Goal: Transaction & Acquisition: Purchase product/service

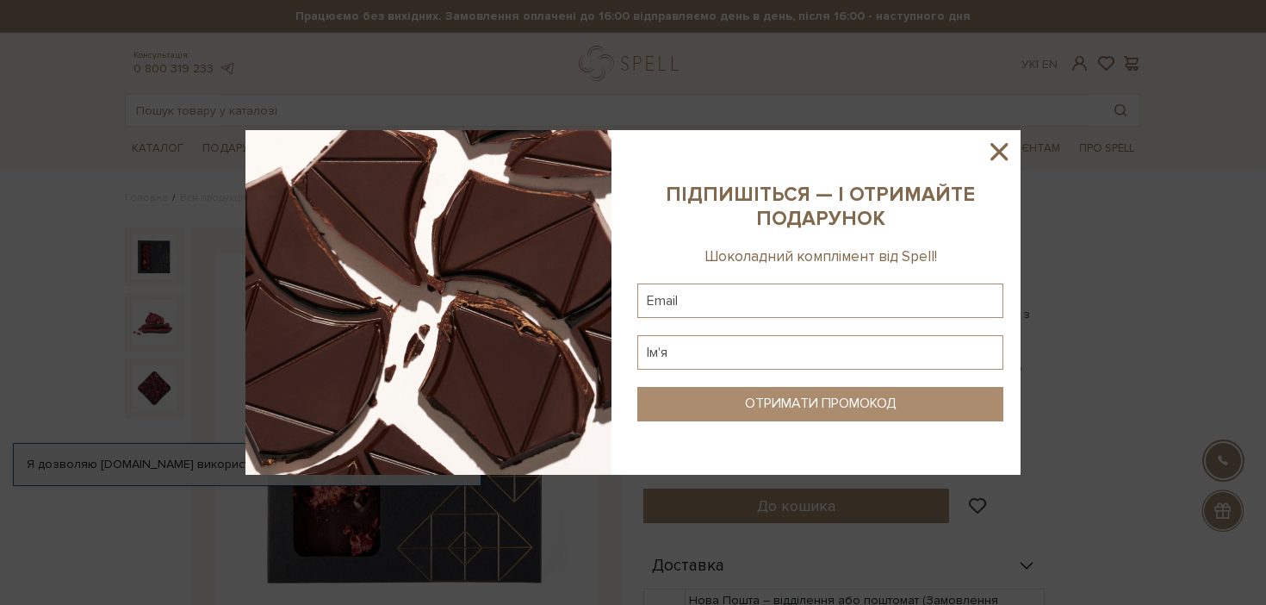
click at [1002, 152] on icon at bounding box center [999, 151] width 29 height 29
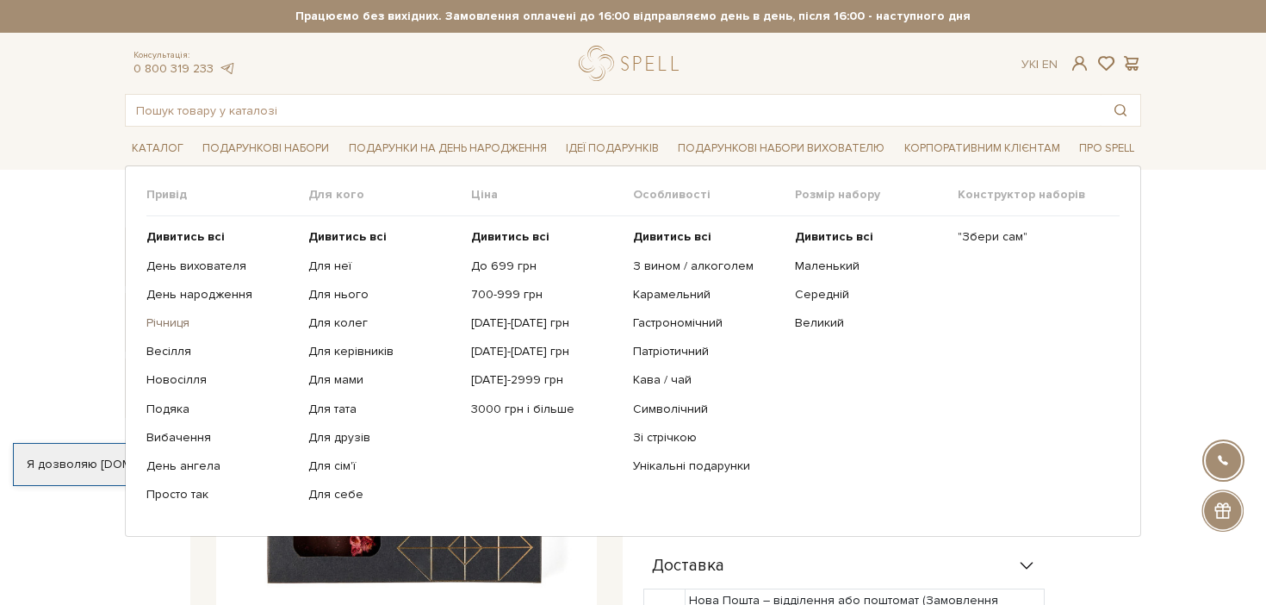
click at [168, 322] on link "Річниця" at bounding box center [220, 323] width 149 height 16
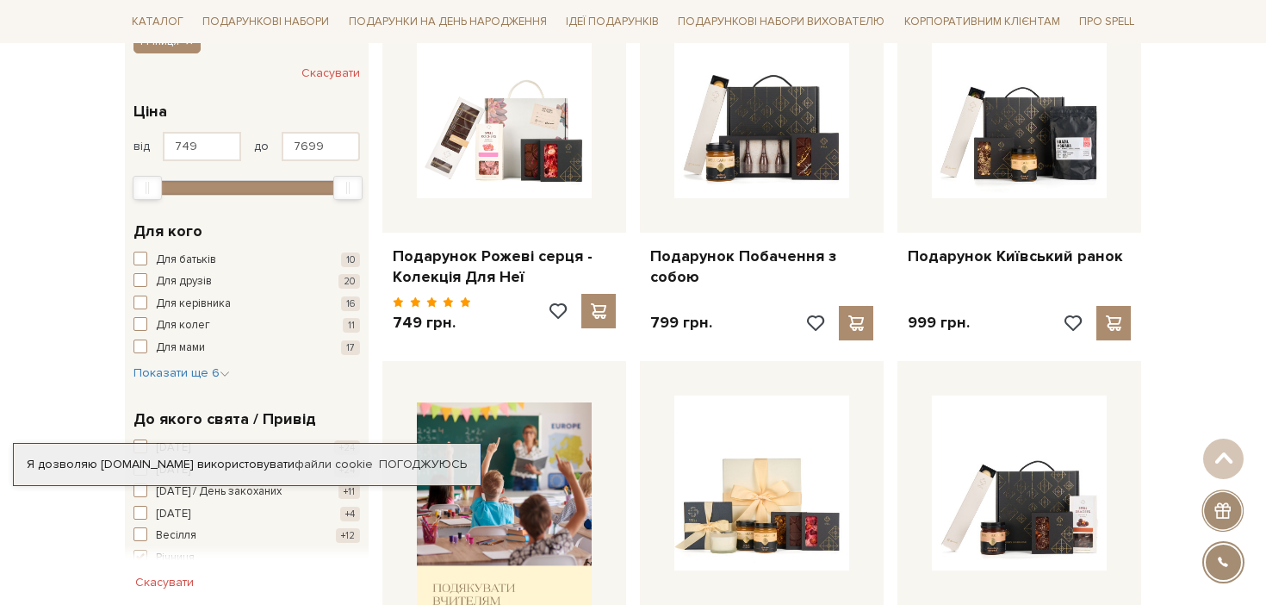
scroll to position [338, 0]
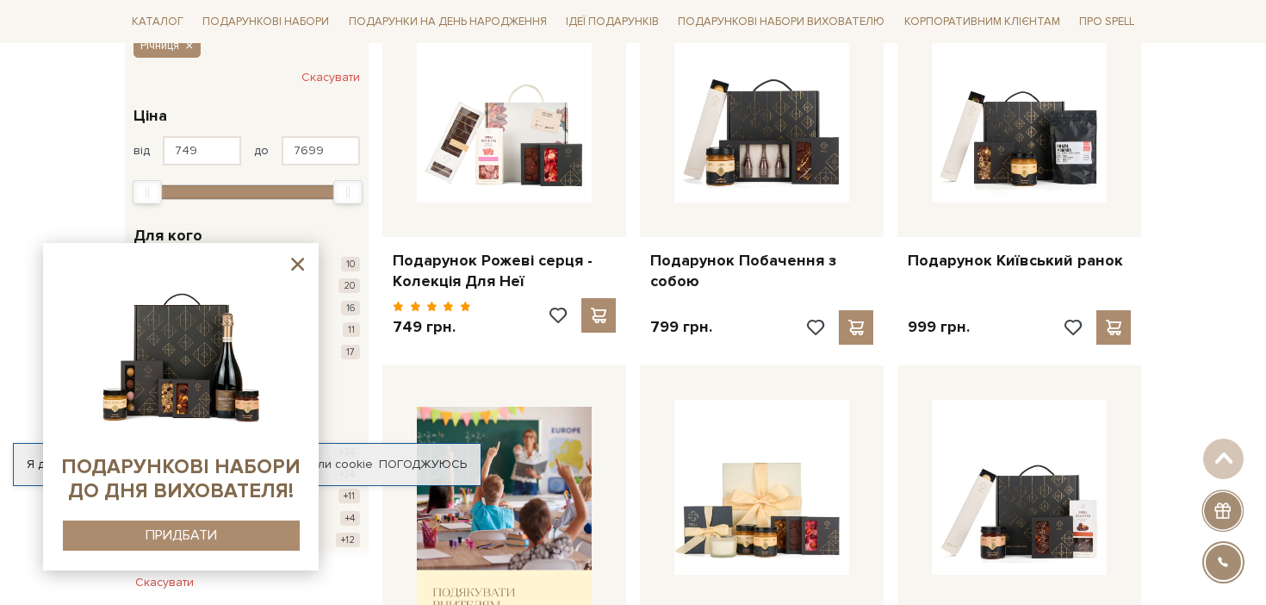
click at [300, 267] on icon at bounding box center [297, 264] width 13 height 13
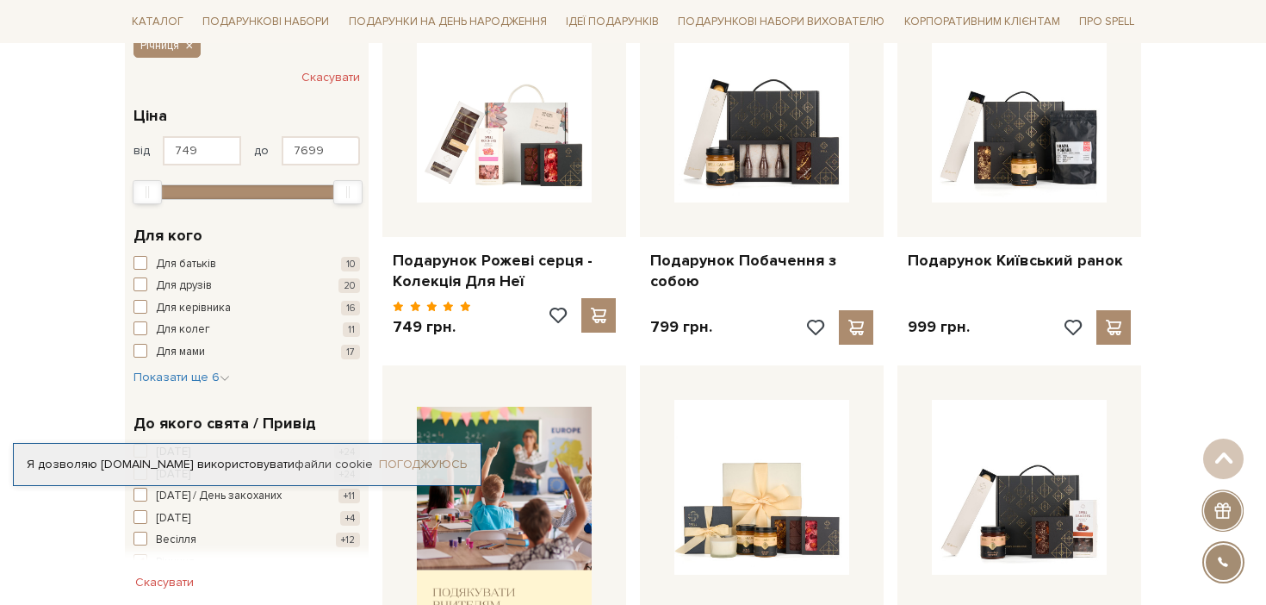
click at [420, 463] on link "Погоджуюсь" at bounding box center [423, 465] width 88 height 16
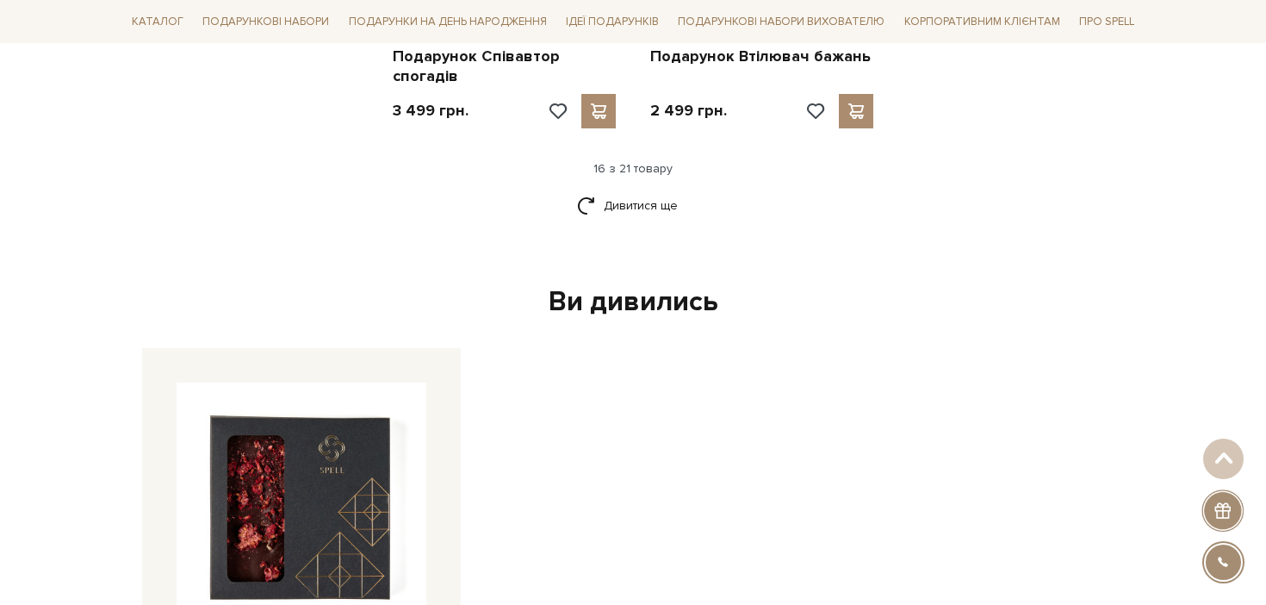
scroll to position [2342, 0]
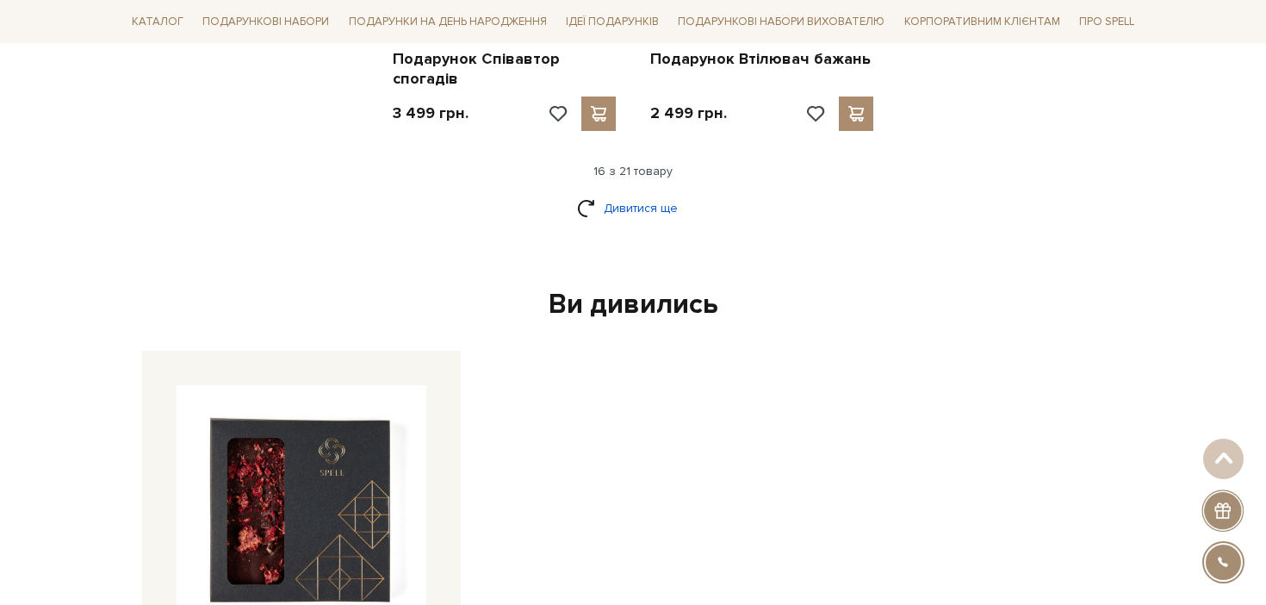
click at [624, 193] on link "Дивитися ще" at bounding box center [633, 208] width 112 height 30
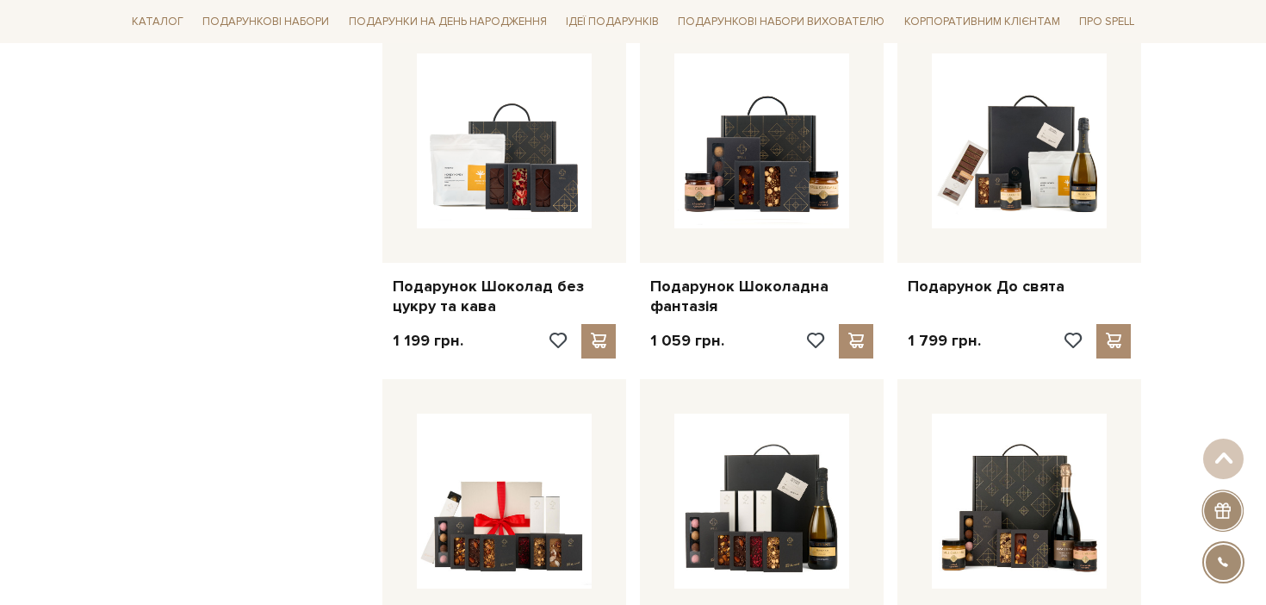
scroll to position [1353, 0]
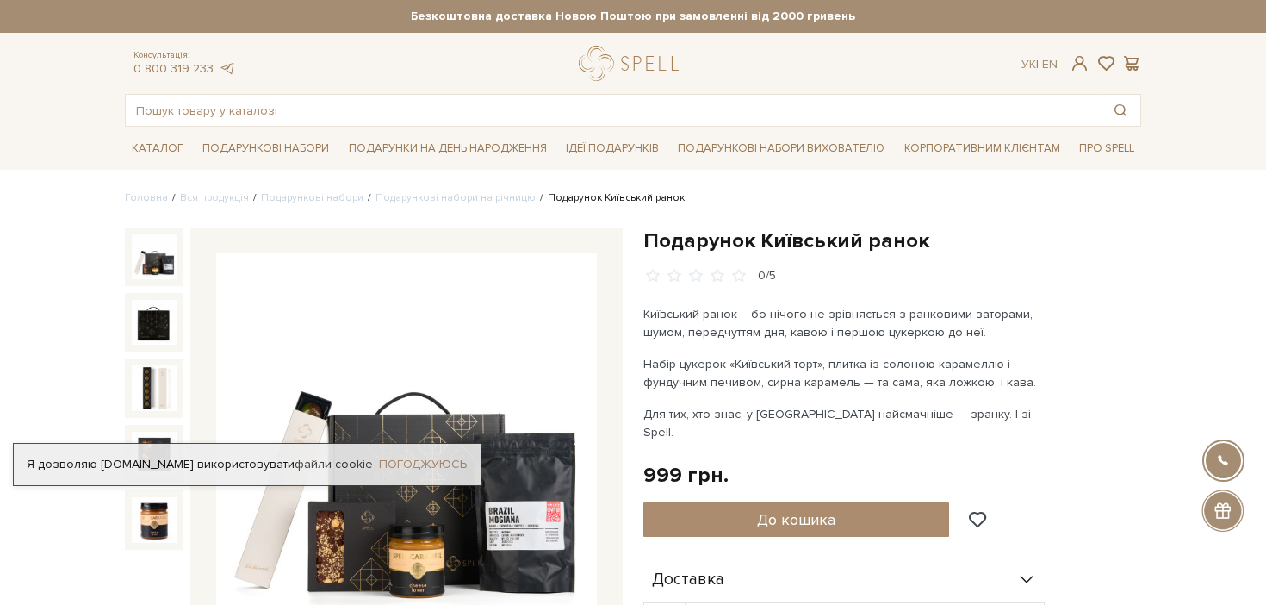
click at [424, 464] on link "Погоджуюсь" at bounding box center [423, 465] width 88 height 16
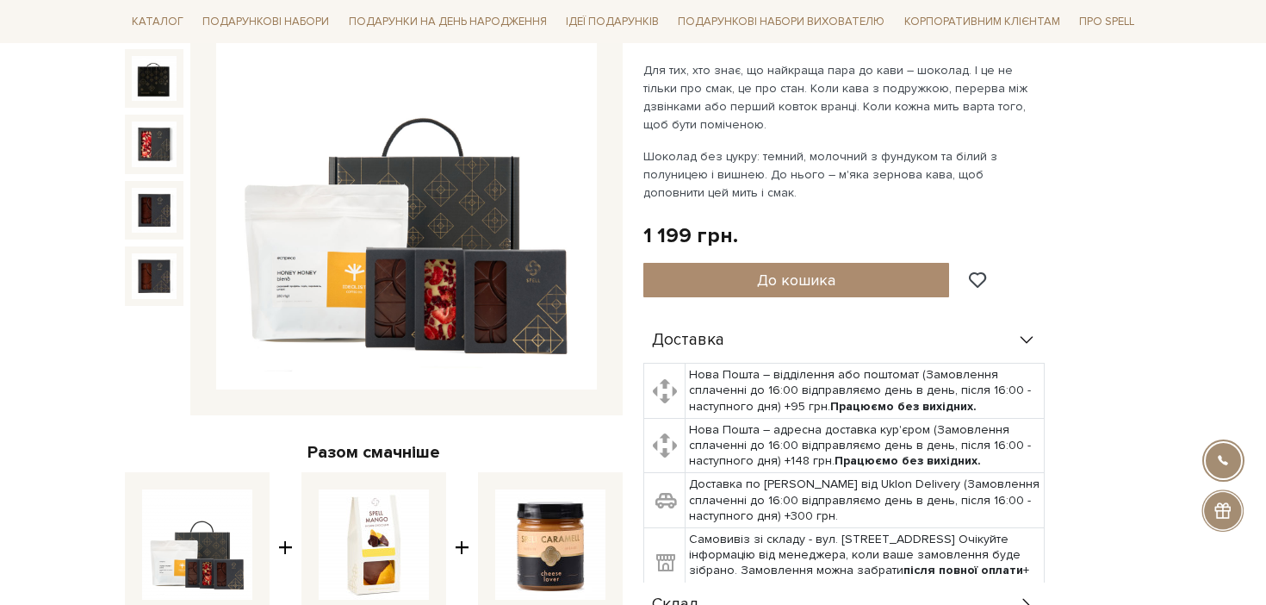
scroll to position [245, 0]
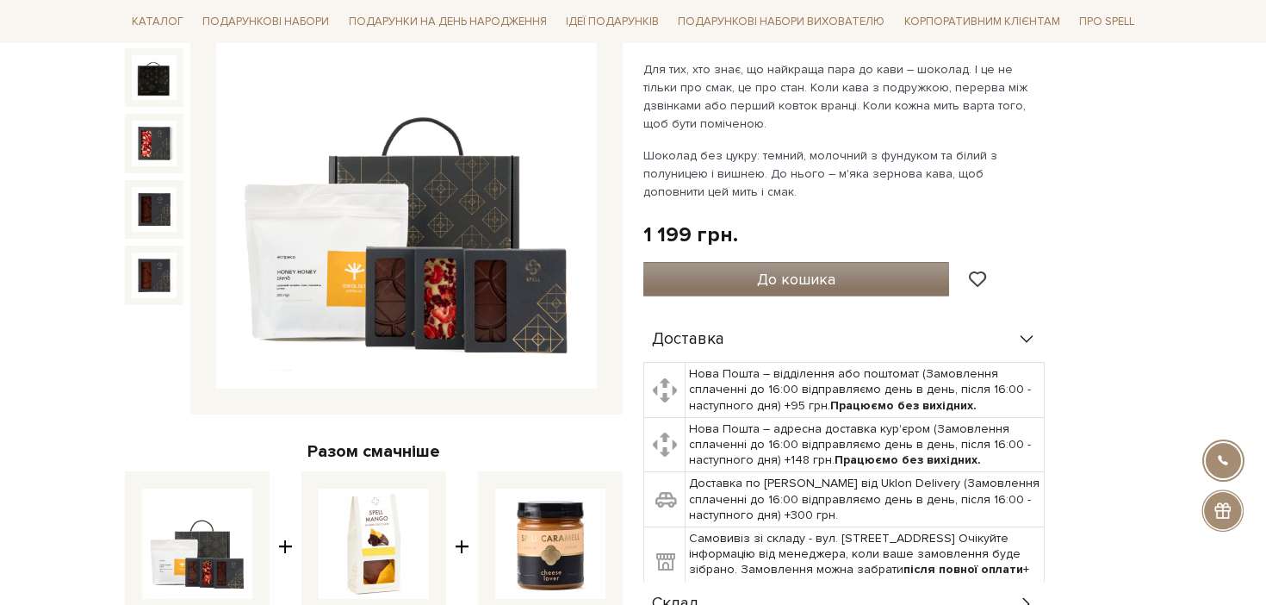
click at [818, 276] on span "До кошика" at bounding box center [796, 279] width 78 height 19
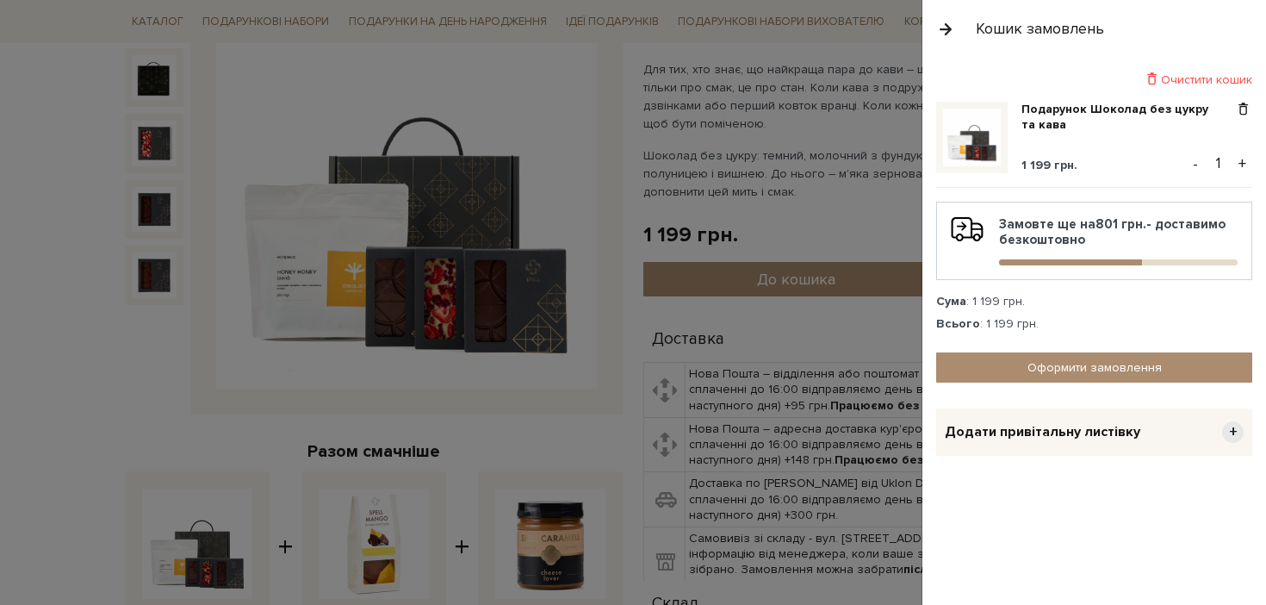
click at [1216, 425] on div "Додати привітальну листівку +" at bounding box center [1094, 431] width 316 height 47
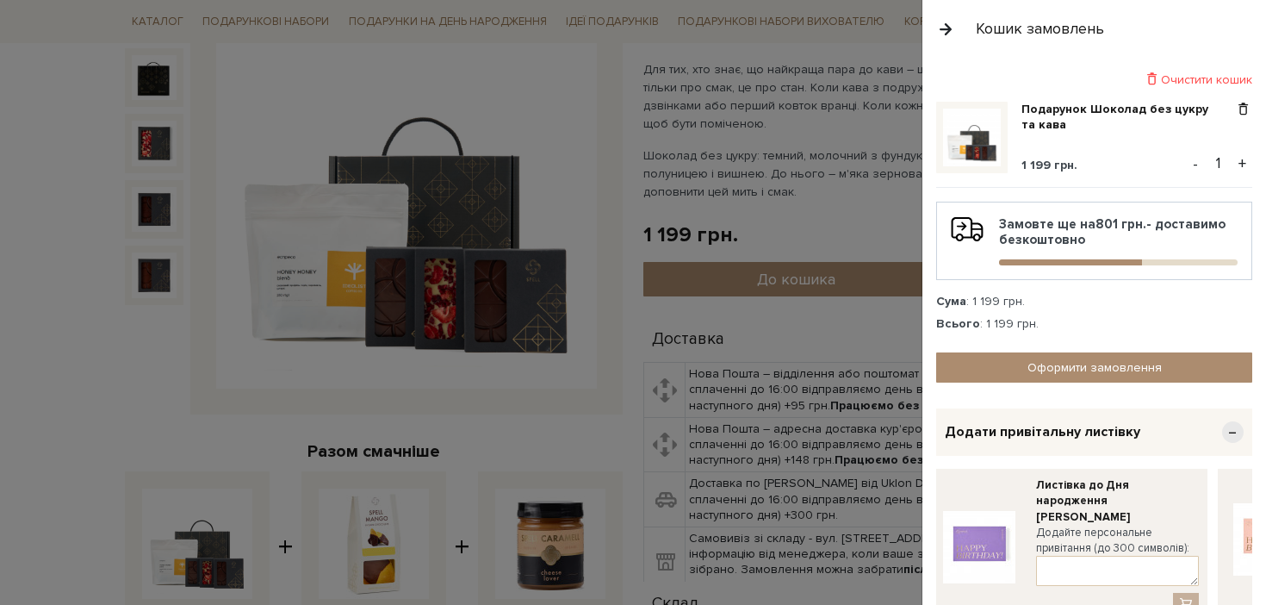
scroll to position [109, 0]
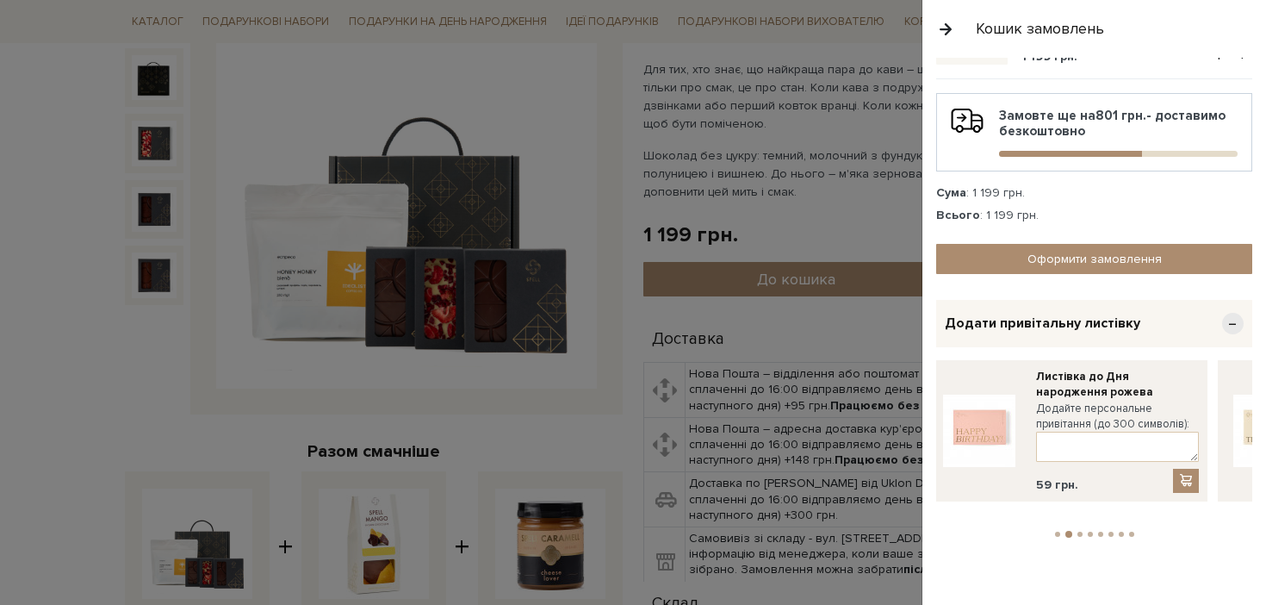
drag, startPoint x: 1200, startPoint y: 400, endPoint x: 925, endPoint y: 410, distance: 275.0
click at [925, 410] on div "Очистити кошик Подарунок Шоколад без цукру та кава 1 199 грн. - 1 + Замовте ще …" at bounding box center [1094, 331] width 344 height 547
drag, startPoint x: 1056, startPoint y: 422, endPoint x: 833, endPoint y: 405, distance: 223.8
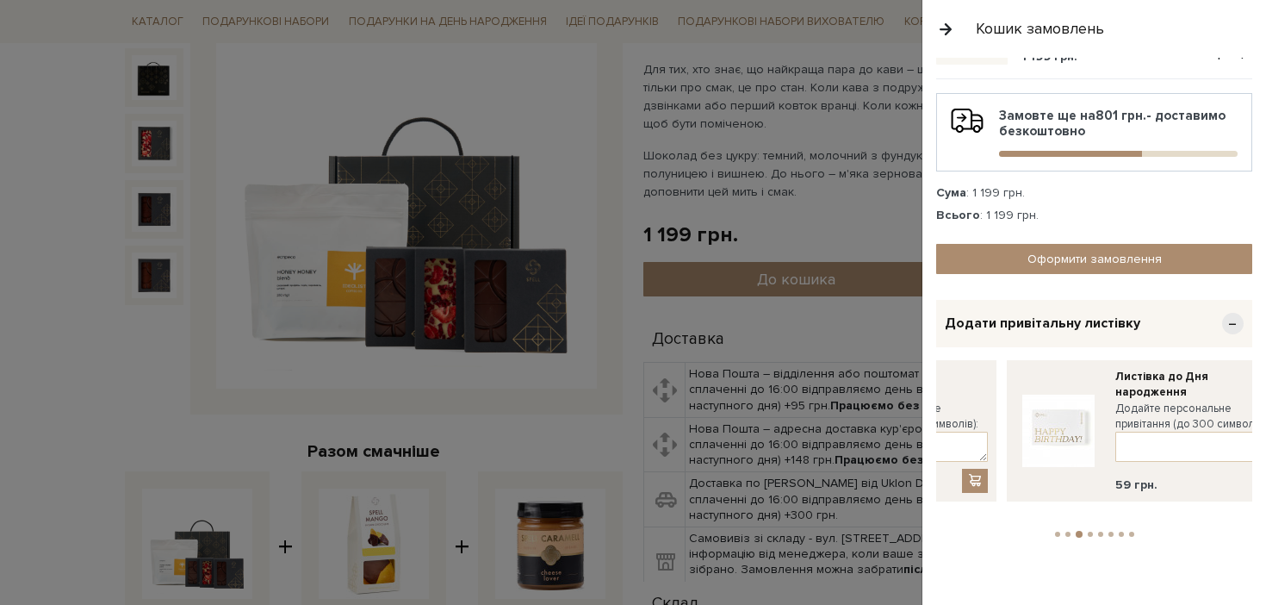
drag, startPoint x: 1181, startPoint y: 398, endPoint x: 919, endPoint y: 417, distance: 262.5
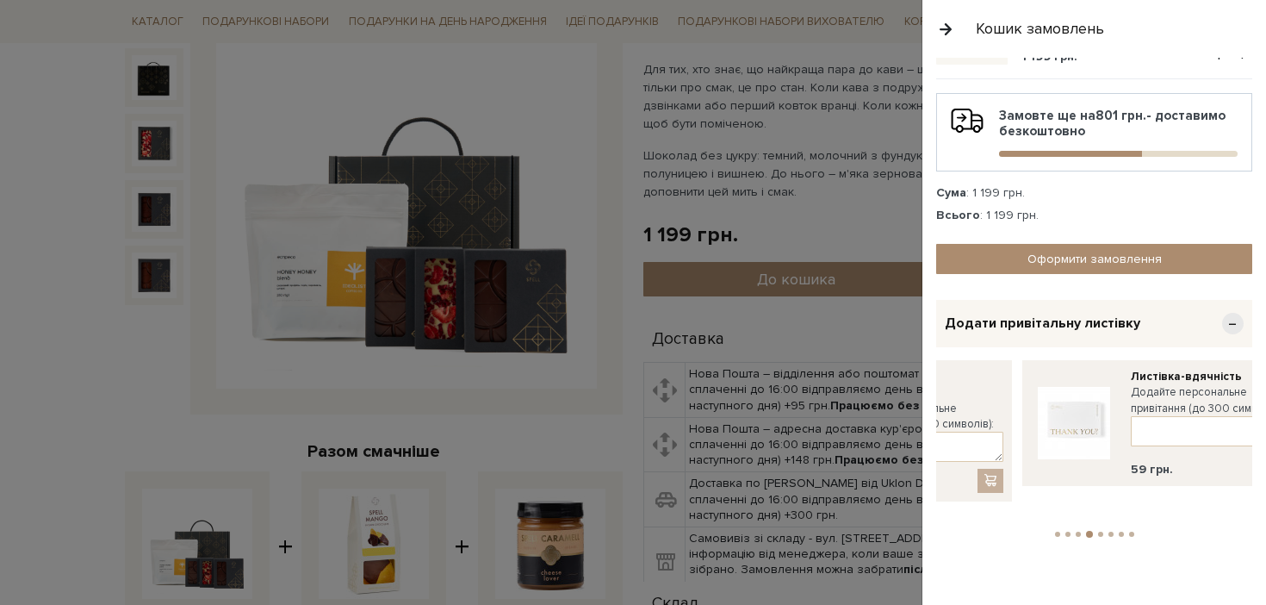
drag, startPoint x: 1169, startPoint y: 388, endPoint x: 931, endPoint y: 411, distance: 238.9
click at [931, 411] on div "Очистити кошик Подарунок Шоколад без цукру та кава 1 199 грн. - 1 + Замовте ще …" at bounding box center [1094, 331] width 344 height 547
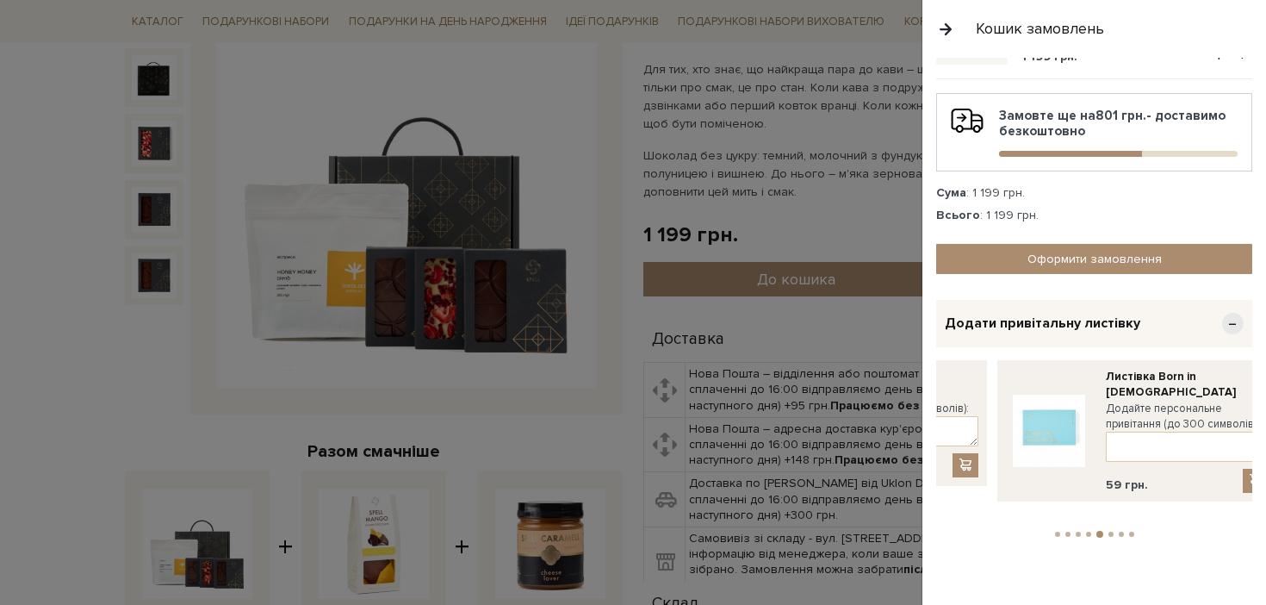
drag, startPoint x: 1175, startPoint y: 384, endPoint x: 932, endPoint y: 393, distance: 243.1
click at [932, 393] on div "Очистити кошик Подарунок Шоколад без цукру та кава 1 199 грн. - 1 + Замовте ще …" at bounding box center [1094, 331] width 344 height 547
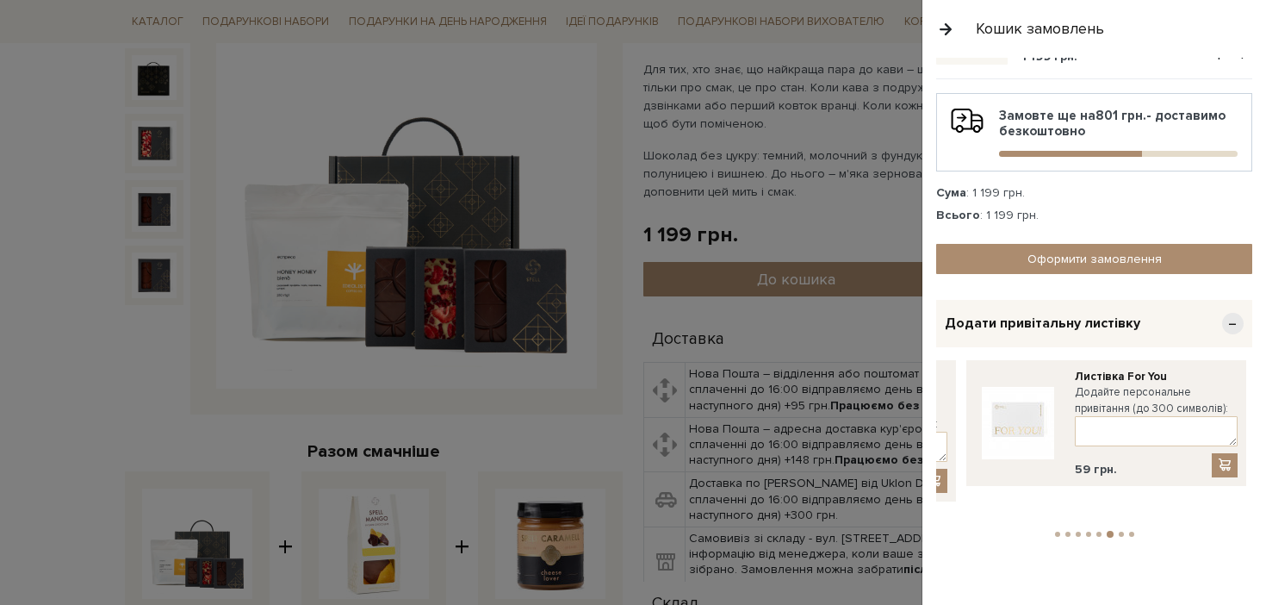
drag, startPoint x: 1189, startPoint y: 398, endPoint x: 929, endPoint y: 401, distance: 259.3
click at [929, 401] on div "Очистити кошик Подарунок Шоколад без цукру та кава 1 199 грн. - 1 + Замовте ще …" at bounding box center [1094, 331] width 344 height 547
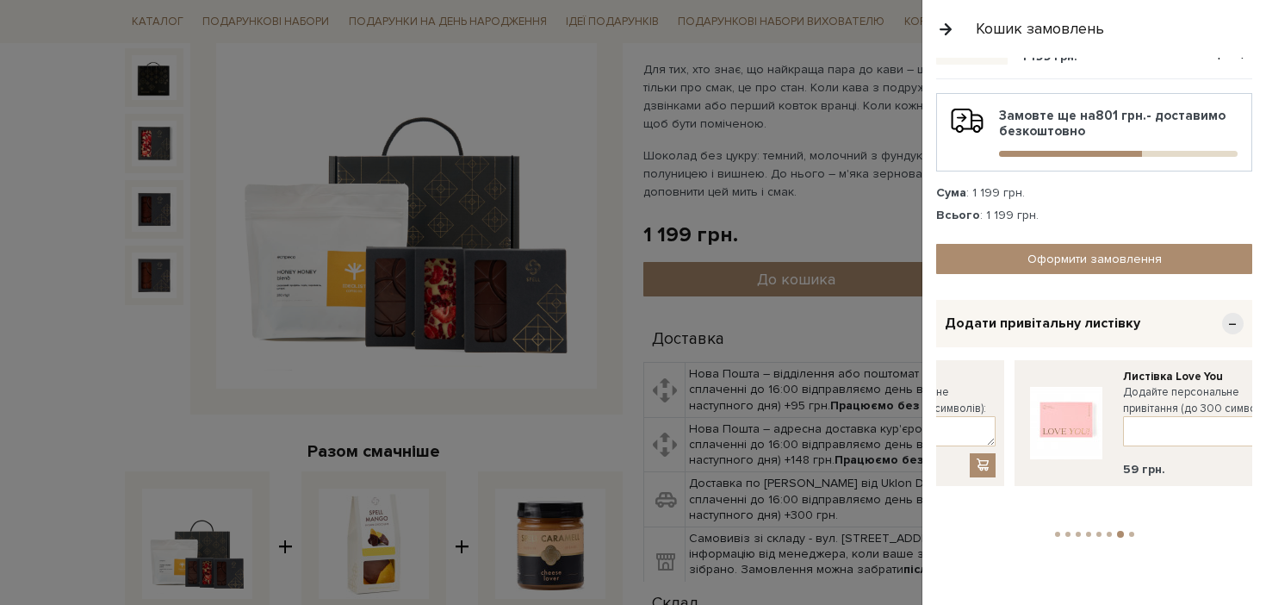
drag, startPoint x: 1171, startPoint y: 395, endPoint x: 947, endPoint y: 404, distance: 223.3
click at [947, 403] on label "Додайте персональне привітання (до 300 символів):" at bounding box center [914, 399] width 163 height 31
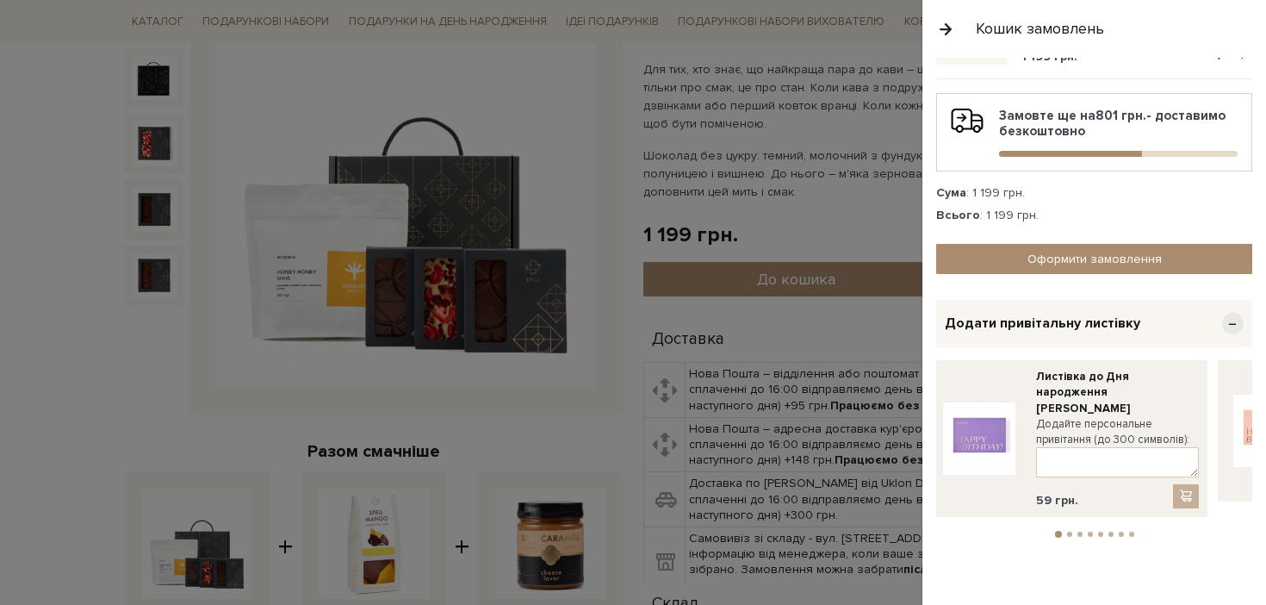
drag, startPoint x: 1158, startPoint y: 386, endPoint x: 916, endPoint y: 400, distance: 241.6
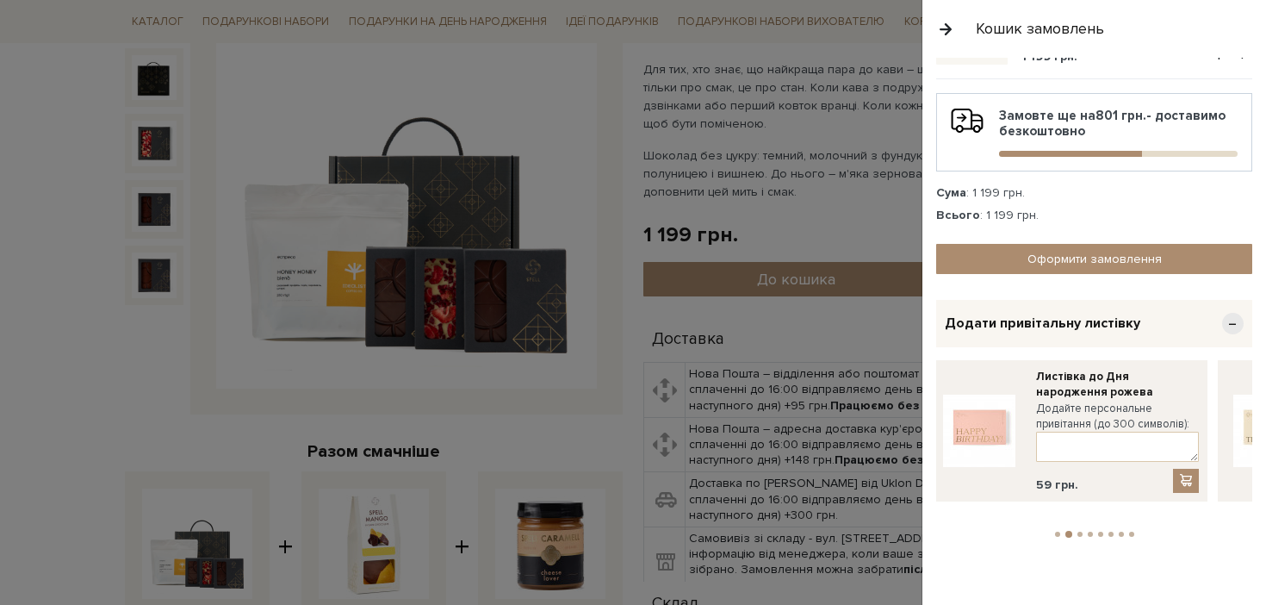
drag, startPoint x: 1169, startPoint y: 408, endPoint x: 916, endPoint y: 419, distance: 252.6
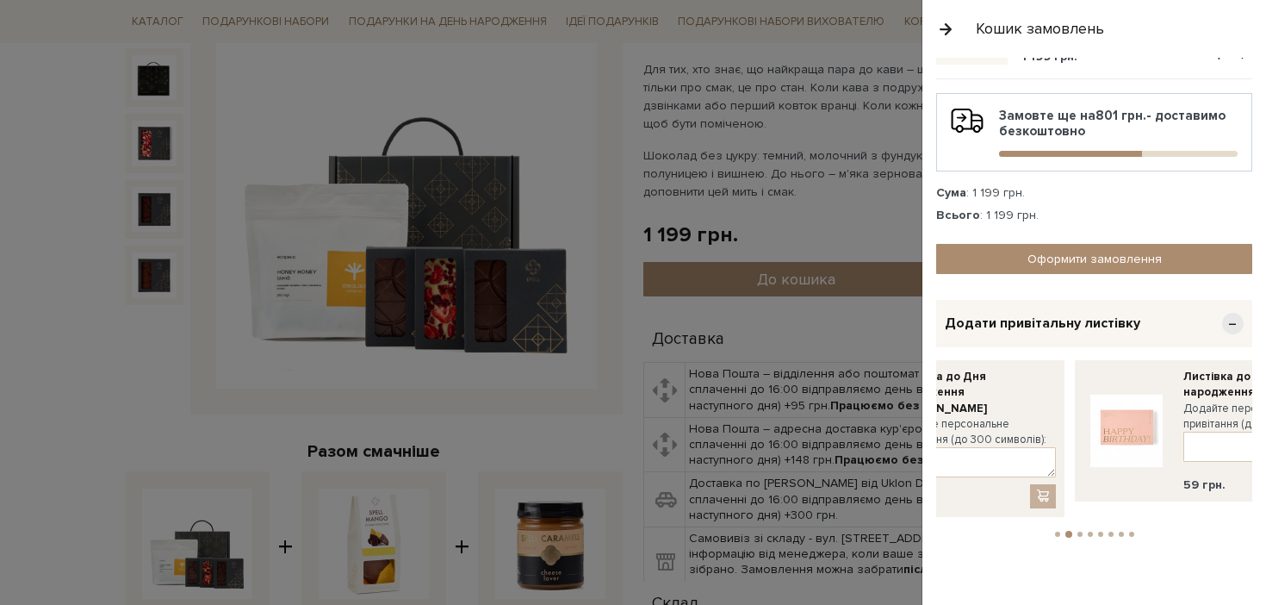
drag, startPoint x: 1035, startPoint y: 419, endPoint x: 1209, endPoint y: 419, distance: 174.0
click at [1208, 419] on div "Листівка до Дня народження рожева Додайте персональне привітання (до 300 символ…" at bounding box center [1215, 431] width 263 height 124
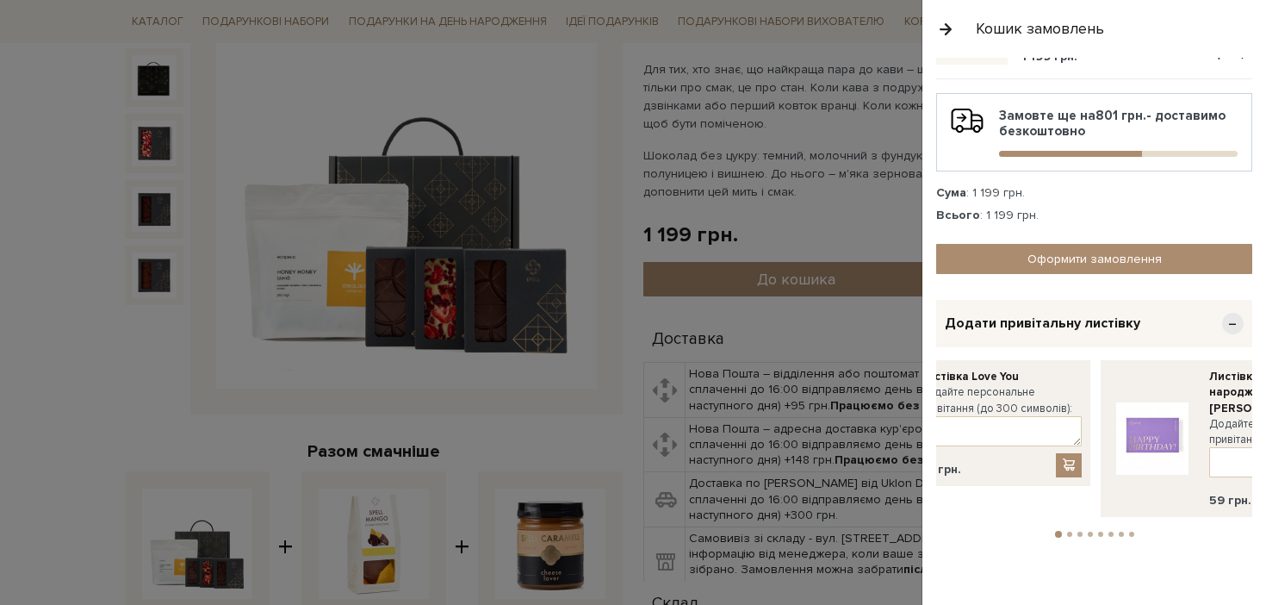
drag, startPoint x: 1049, startPoint y: 425, endPoint x: 1224, endPoint y: 431, distance: 175.0
click at [1224, 431] on div "Додайте персональне привітання (до 300 символів):" at bounding box center [1290, 446] width 163 height 61
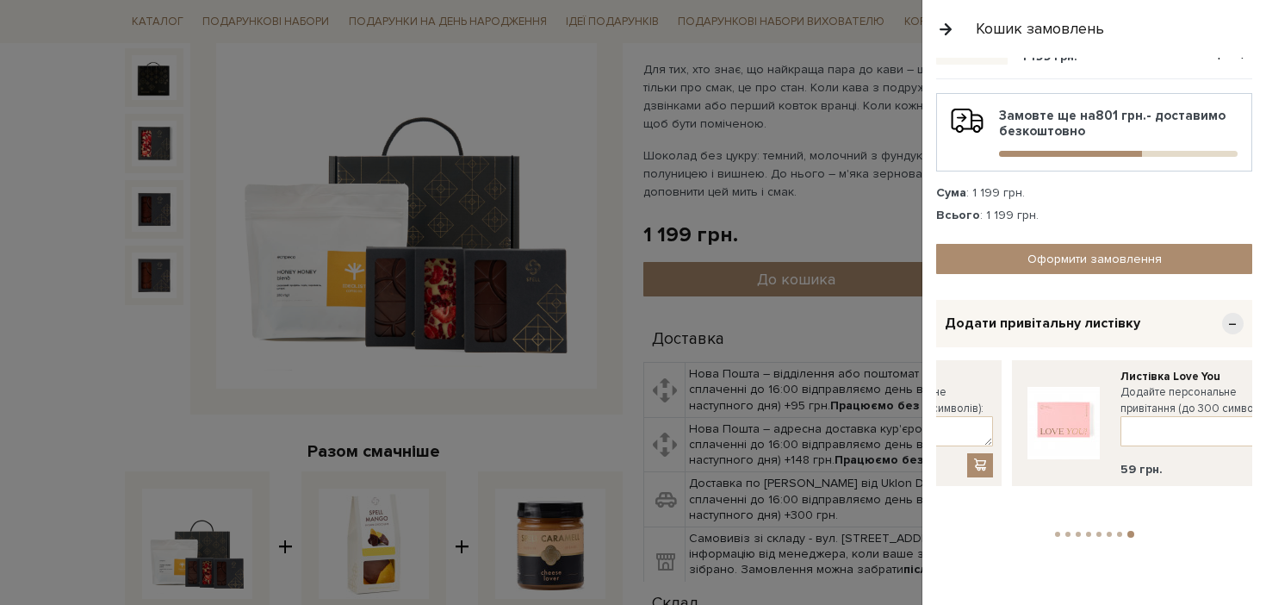
drag, startPoint x: 1061, startPoint y: 401, endPoint x: 1181, endPoint y: 401, distance: 119.7
click at [1179, 401] on label "Додайте персональне привітання (до 300 символів):" at bounding box center [1202, 399] width 163 height 31
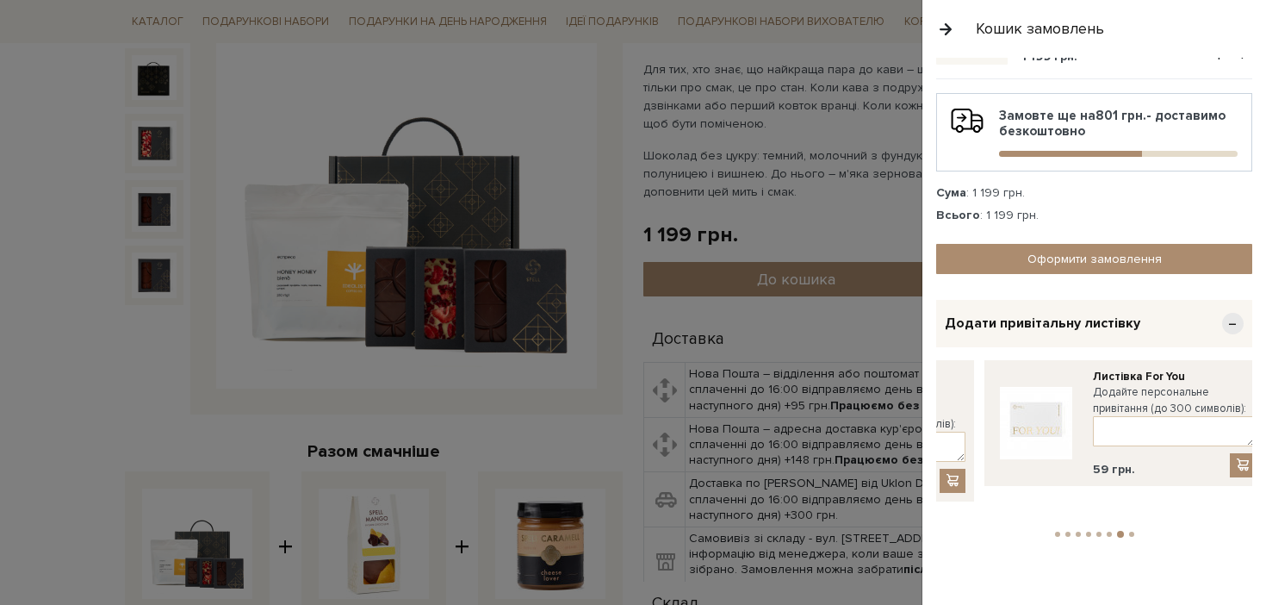
drag, startPoint x: 1040, startPoint y: 398, endPoint x: 1190, endPoint y: 397, distance: 149.0
click at [1189, 397] on label "Додайте персональне привітання (до 300 символів):" at bounding box center [1174, 399] width 163 height 31
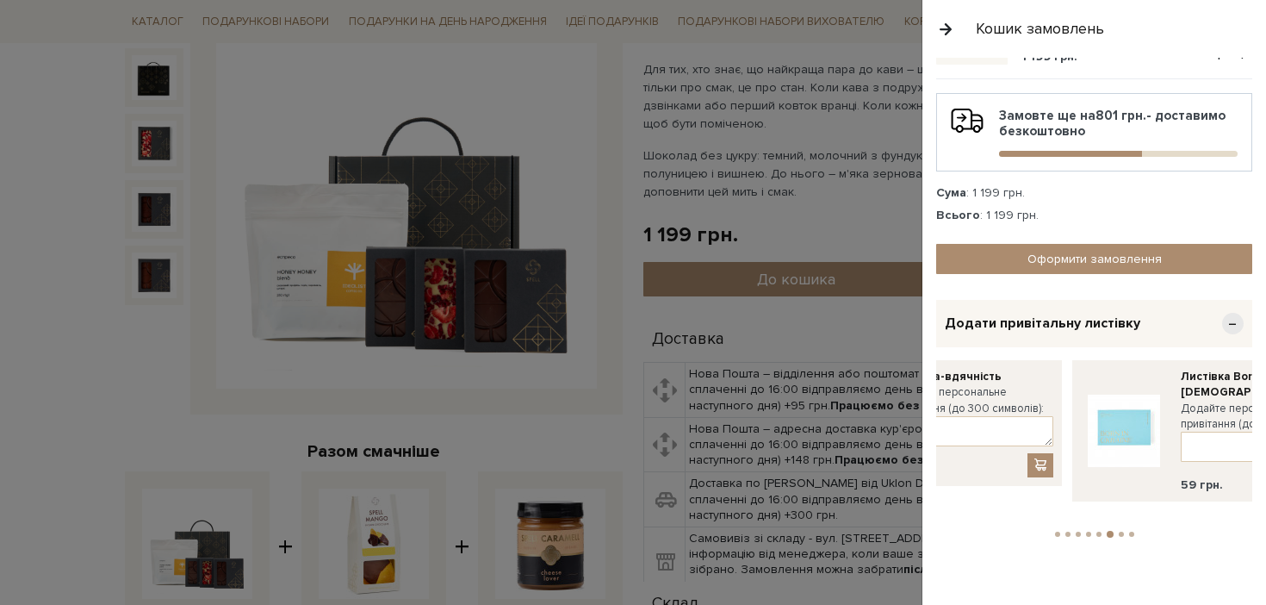
drag, startPoint x: 1051, startPoint y: 404, endPoint x: 1197, endPoint y: 405, distance: 146.4
click at [1197, 405] on label "Додайте персональне привітання (до 300 символів):" at bounding box center [1262, 416] width 163 height 31
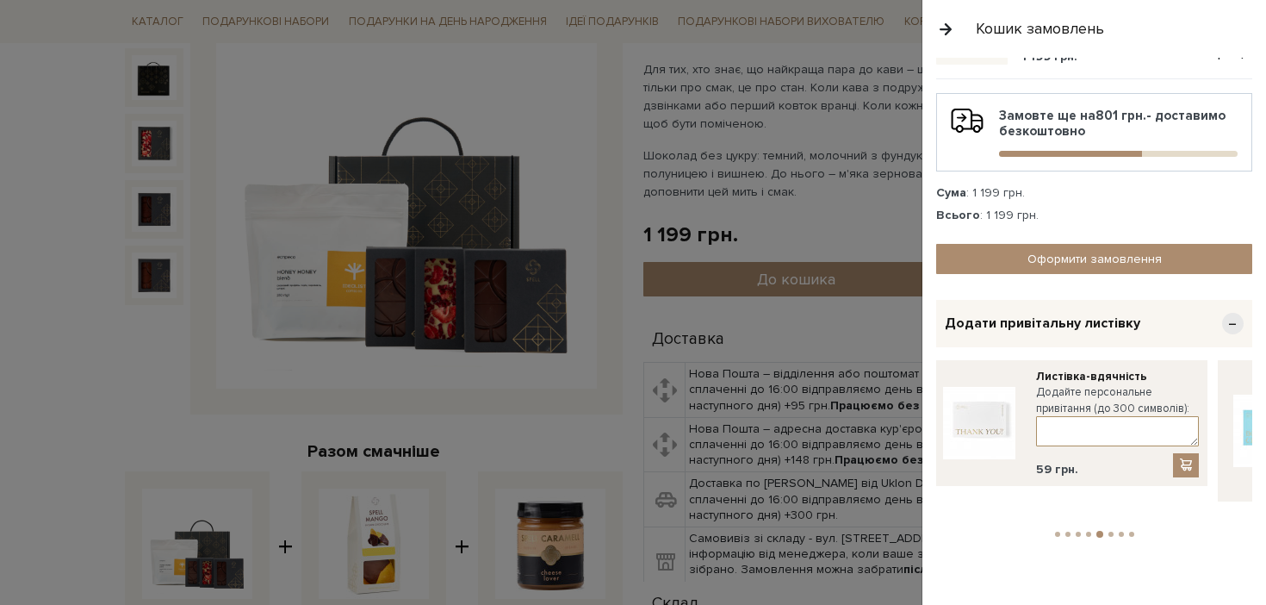
click at [1061, 422] on textarea at bounding box center [1117, 431] width 163 height 30
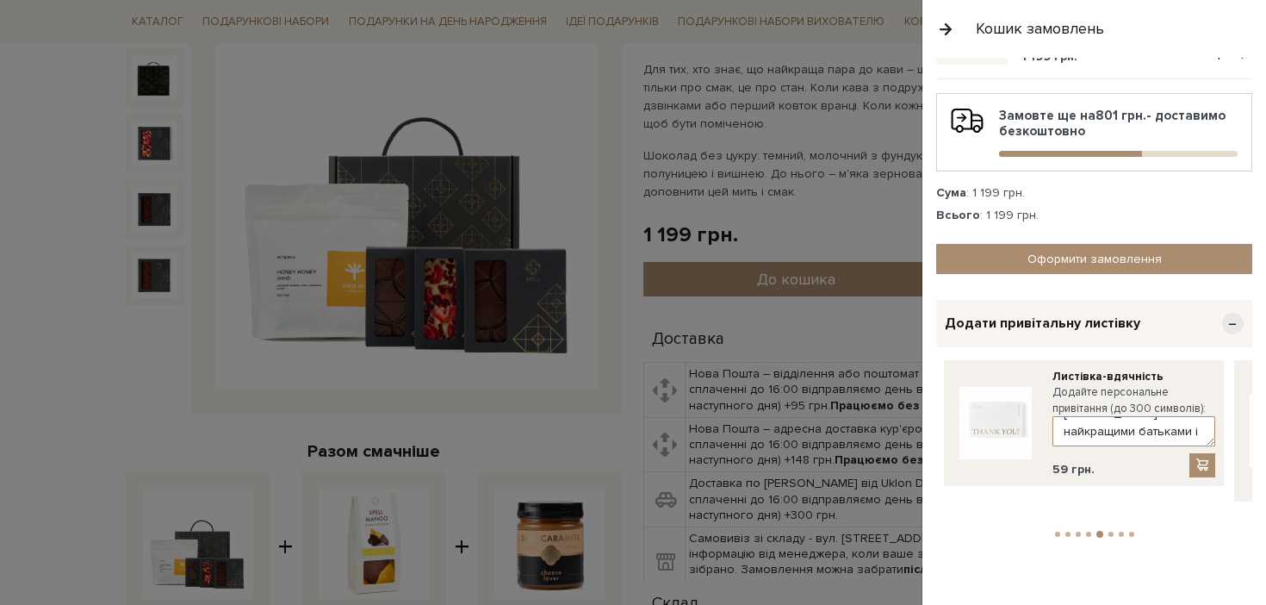
drag, startPoint x: 1049, startPoint y: 437, endPoint x: 1065, endPoint y: 464, distance: 32.1
click at [1065, 464] on div "Листівка-вдячність Додайте персональне привітання (до 300 символів): Дякую, що …" at bounding box center [1134, 423] width 163 height 109
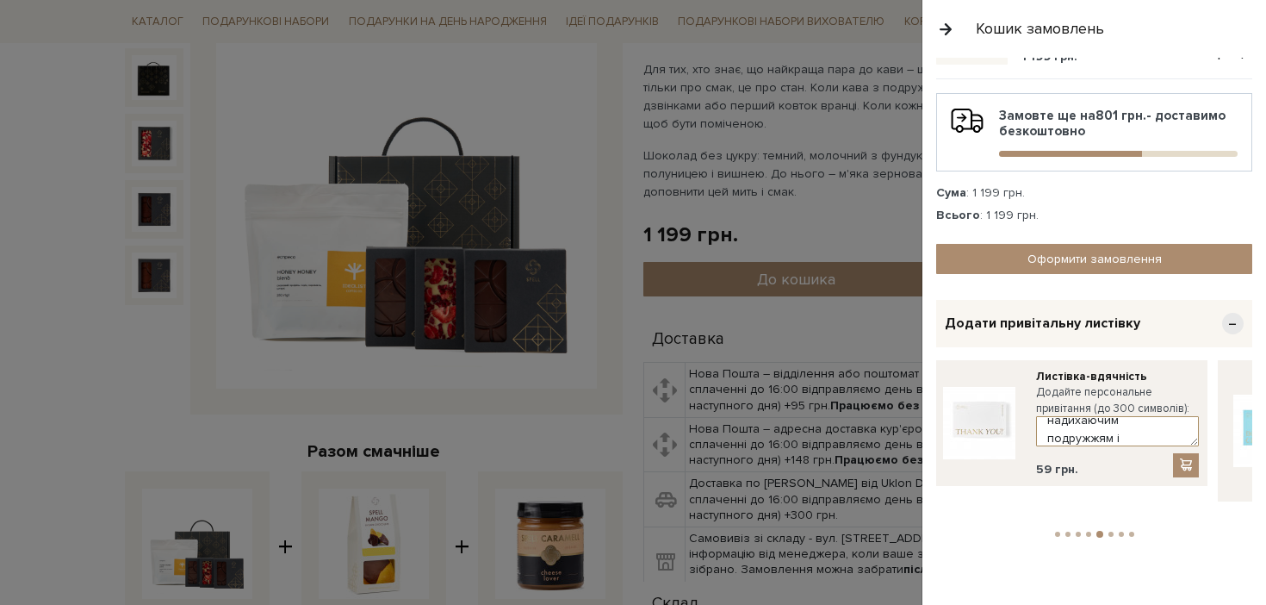
scroll to position [47, 0]
type textarea "Дякую, що Ви є надихаючим подружжям і найкращими батьками для нас!"
click at [1186, 470] on span at bounding box center [1185, 464] width 17 height 15
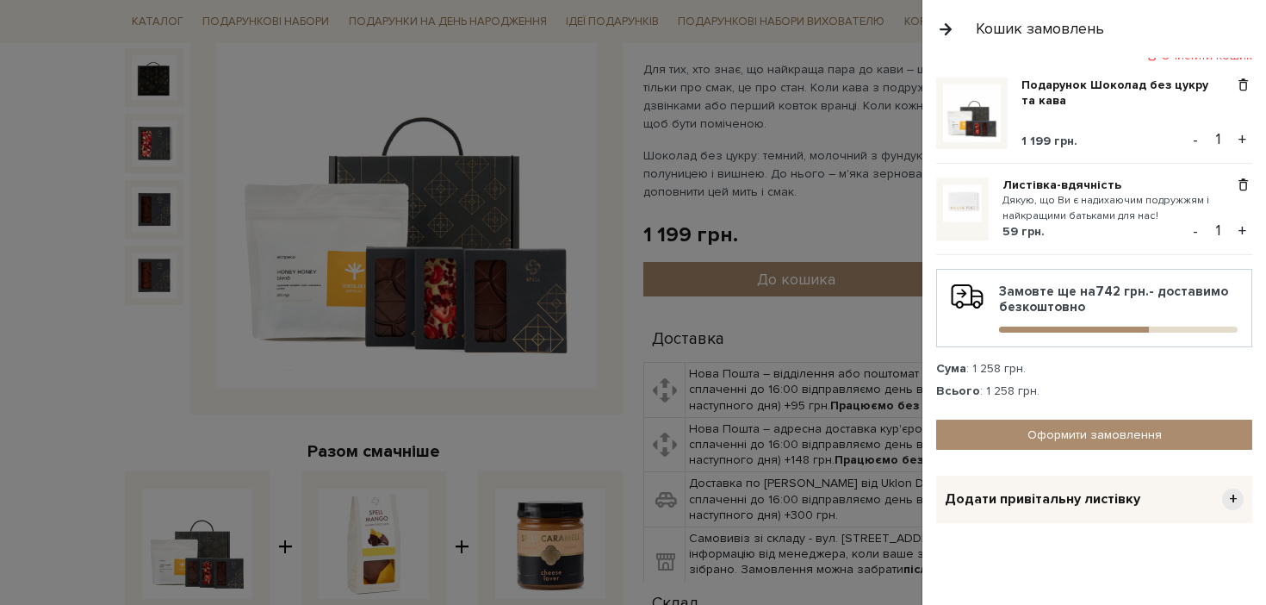
click at [869, 343] on div at bounding box center [633, 302] width 1266 height 605
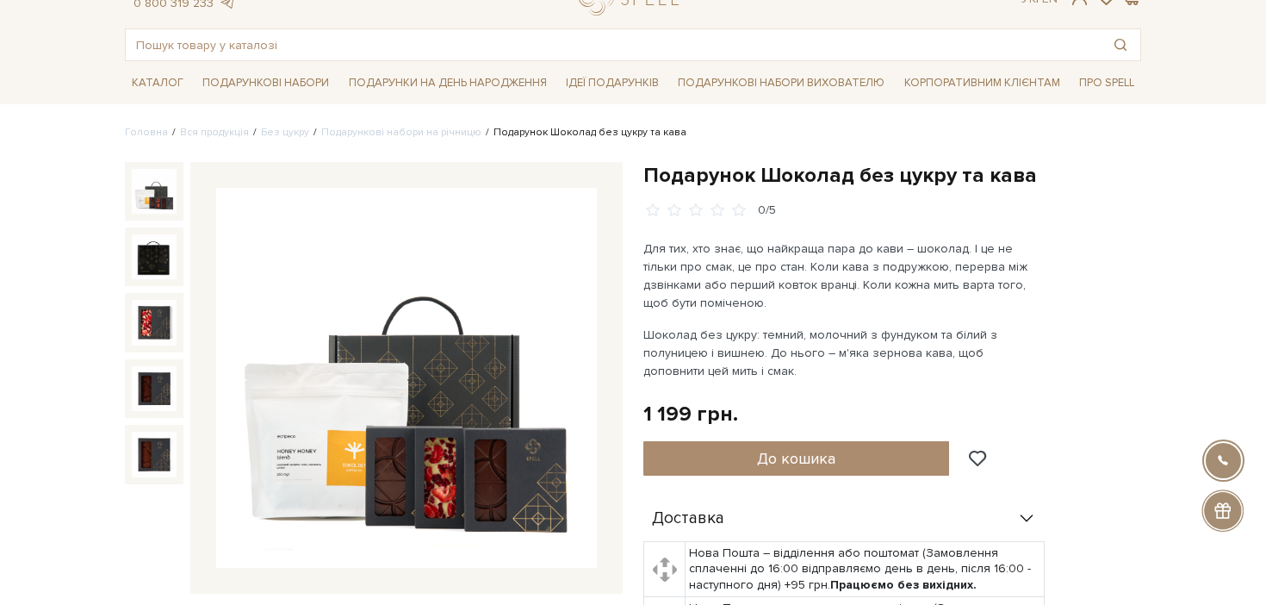
scroll to position [0, 0]
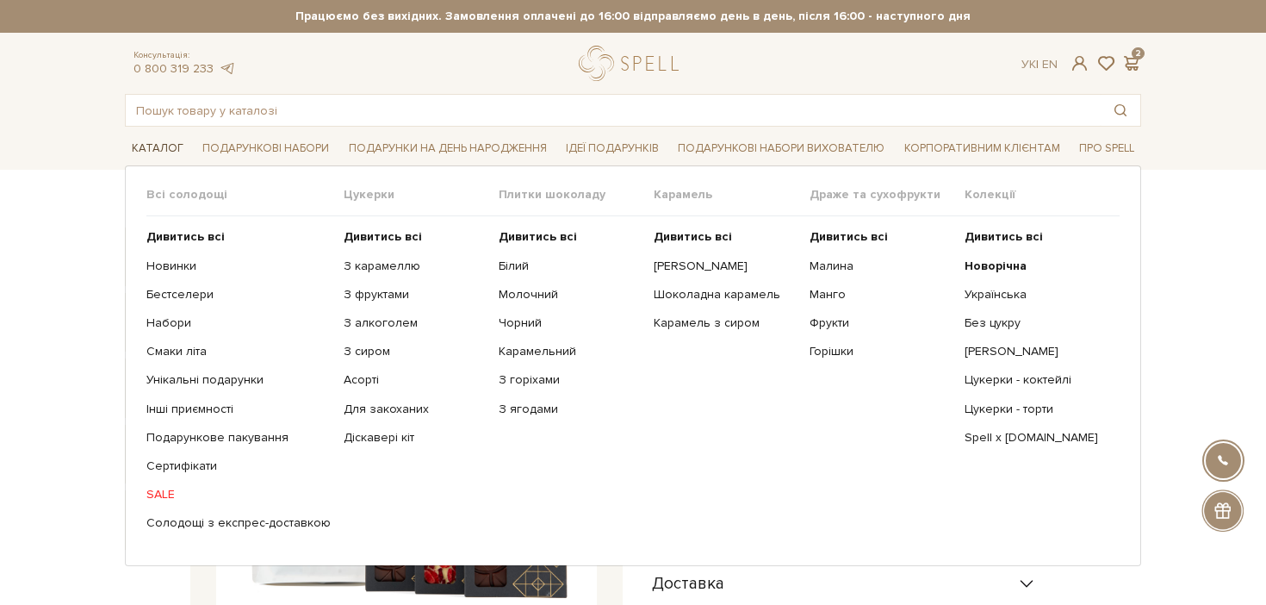
click at [157, 152] on link "Каталог" at bounding box center [157, 148] width 65 height 27
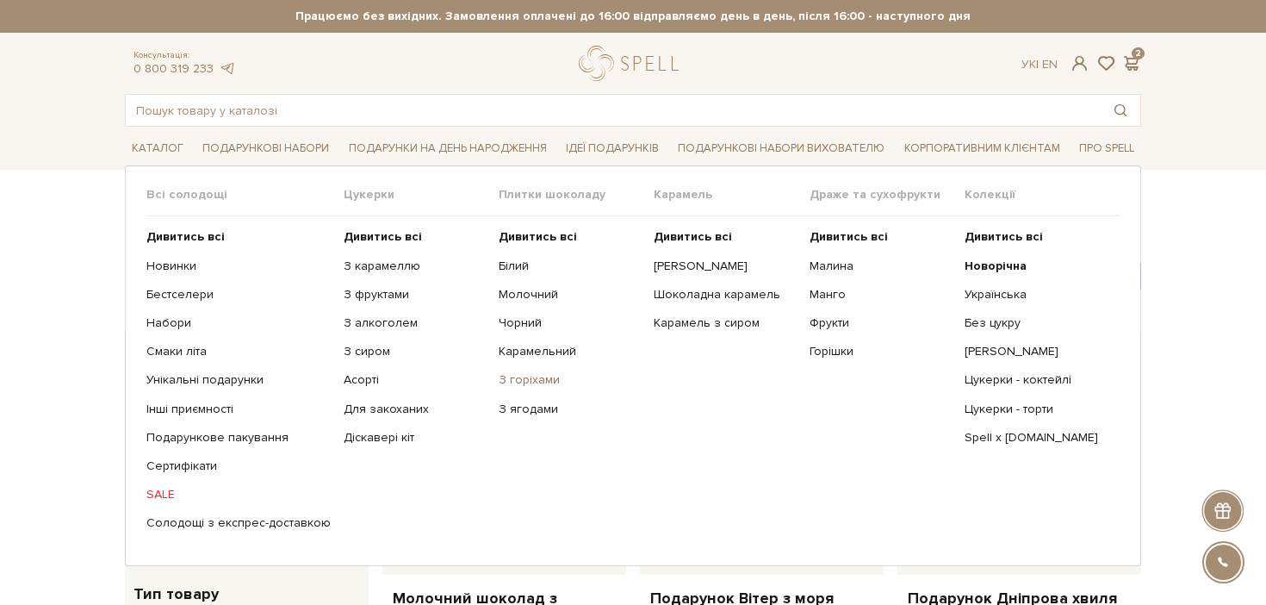
click at [510, 374] on link "З горіхами" at bounding box center [570, 380] width 142 height 16
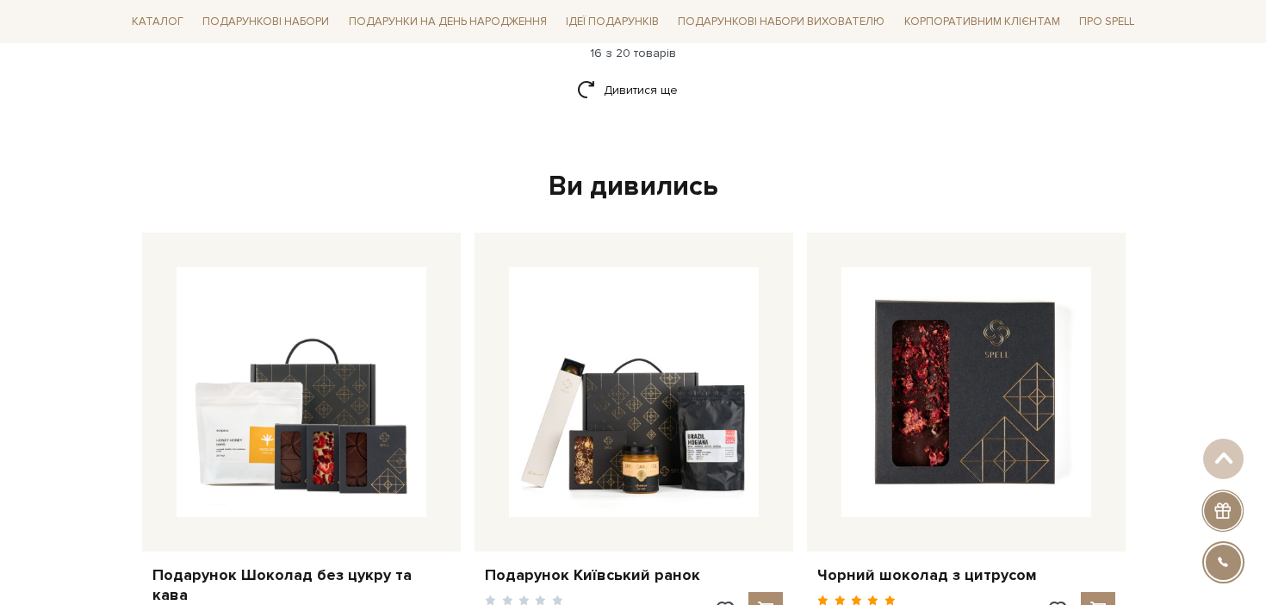
scroll to position [2314, 0]
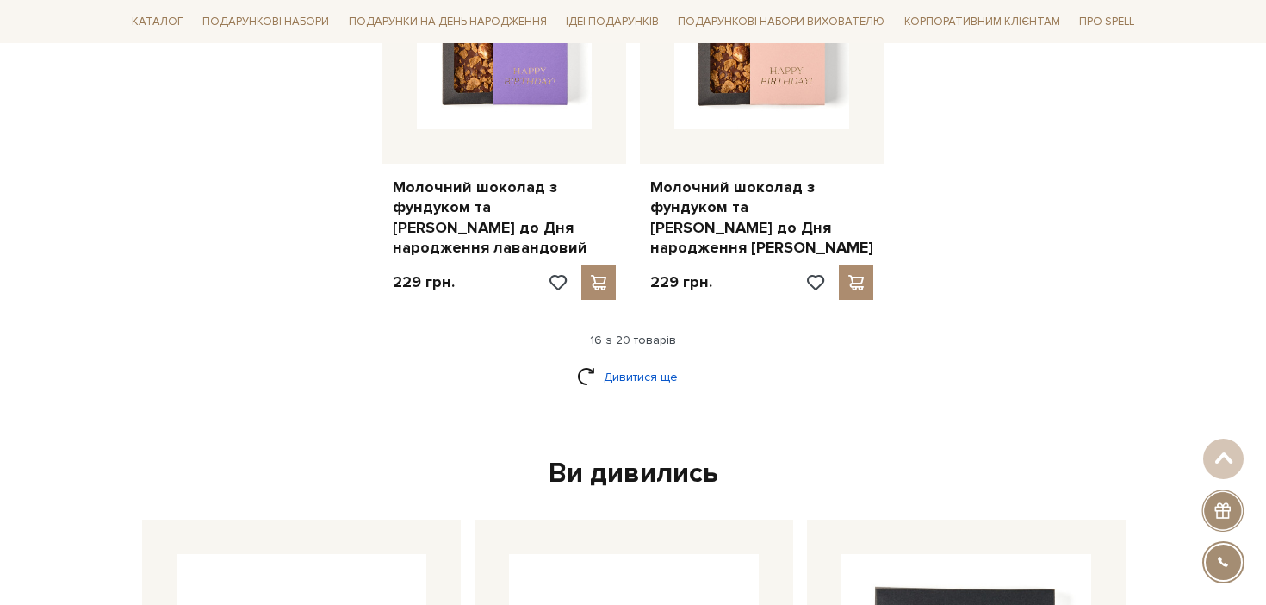
click at [677, 370] on link "Дивитися ще" at bounding box center [633, 377] width 112 height 30
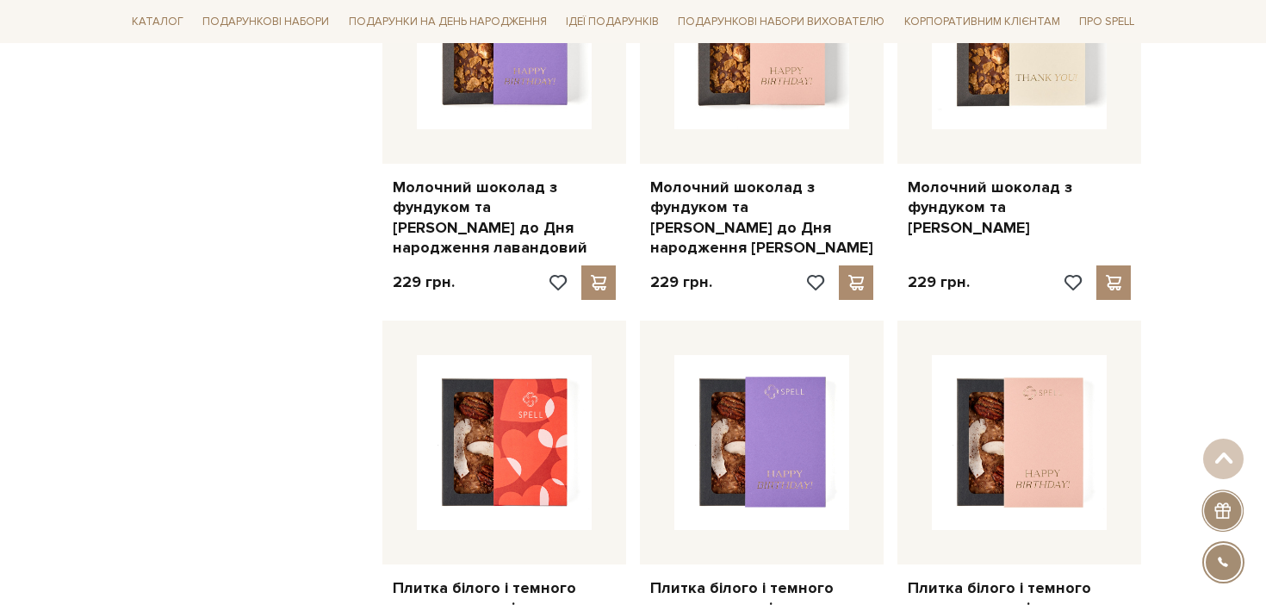
scroll to position [2492, 0]
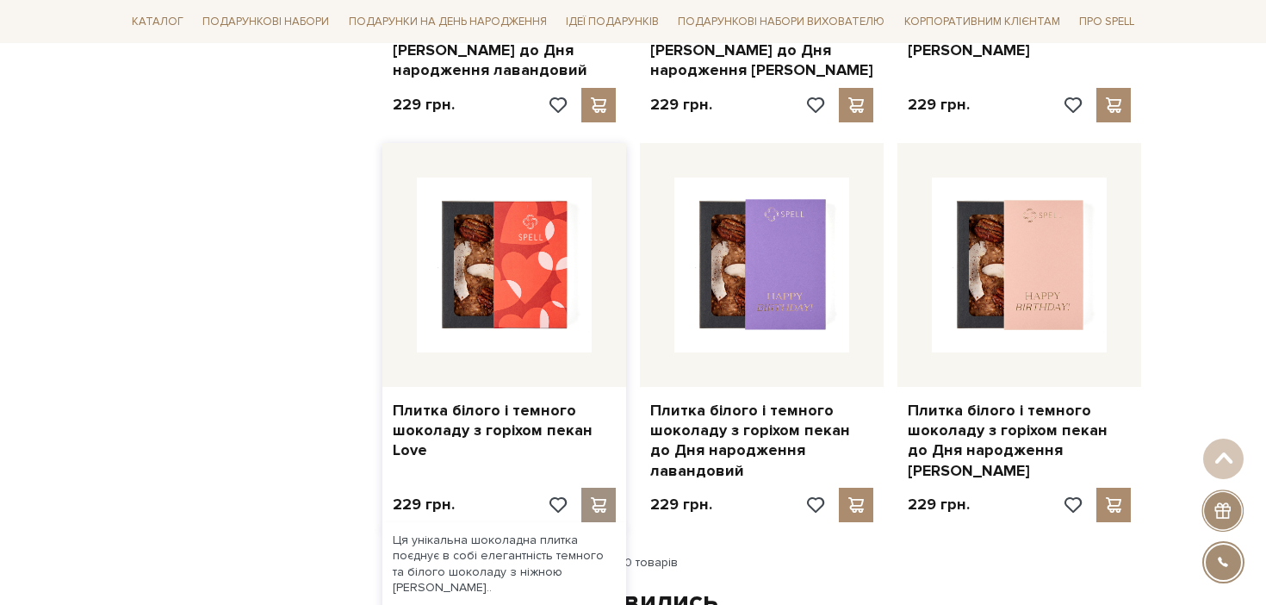
click at [600, 497] on span at bounding box center [598, 505] width 22 height 16
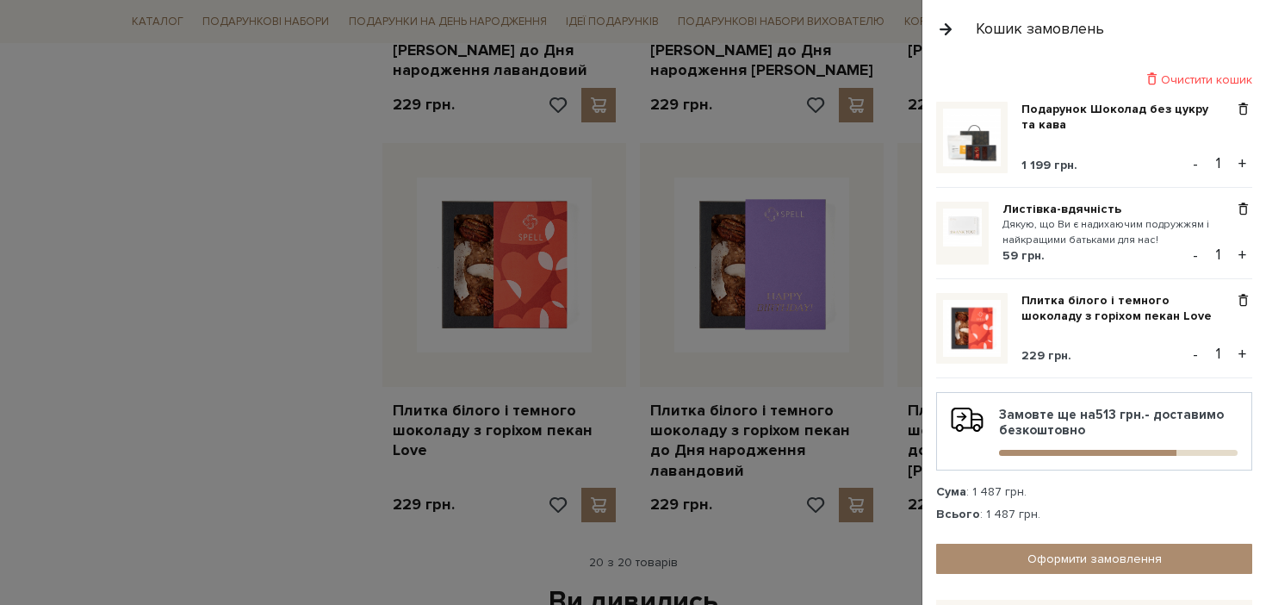
click at [351, 408] on div at bounding box center [633, 302] width 1266 height 605
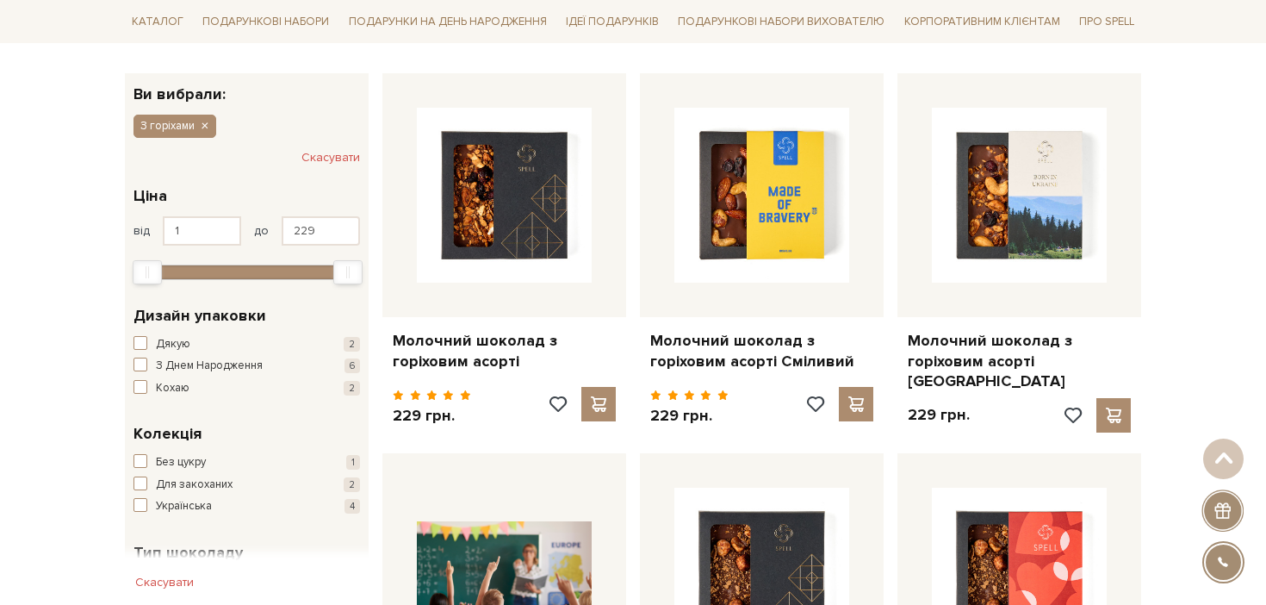
scroll to position [0, 0]
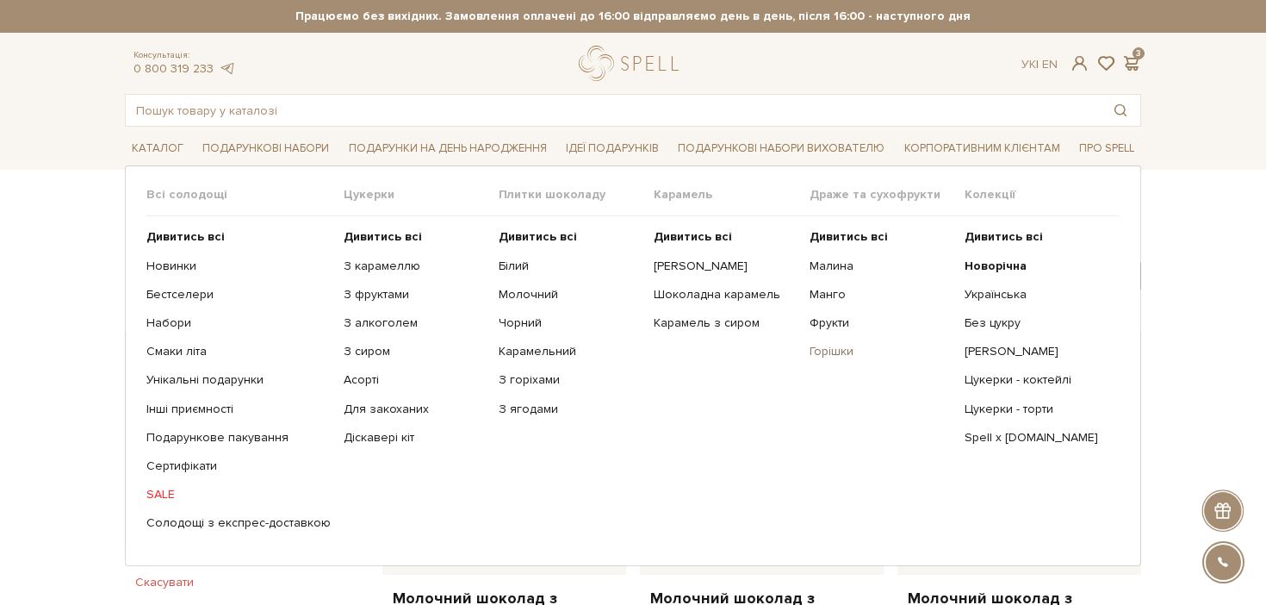
click at [839, 350] on link "Горішки" at bounding box center [881, 352] width 142 height 16
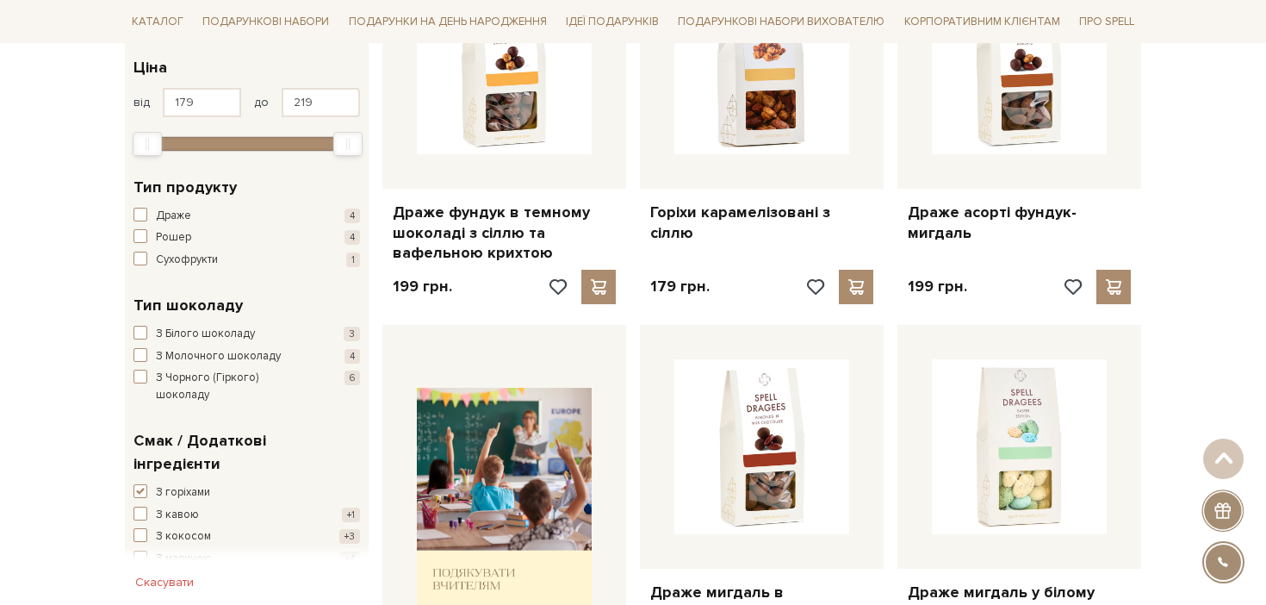
scroll to position [387, 0]
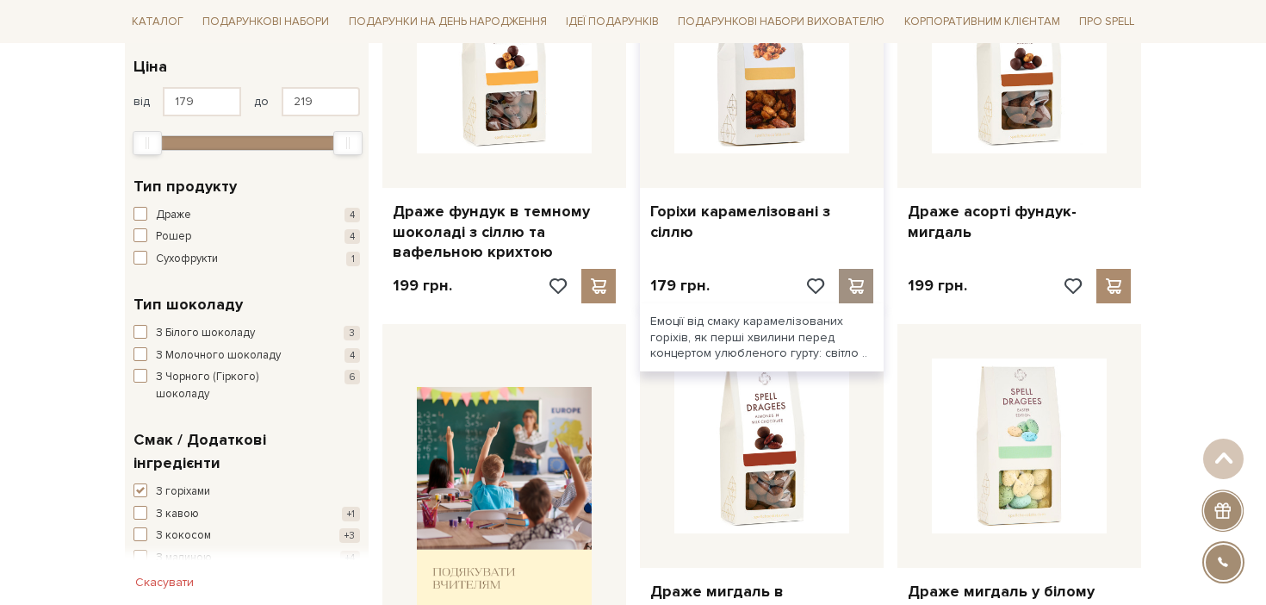
click at [861, 289] on span at bounding box center [856, 286] width 22 height 16
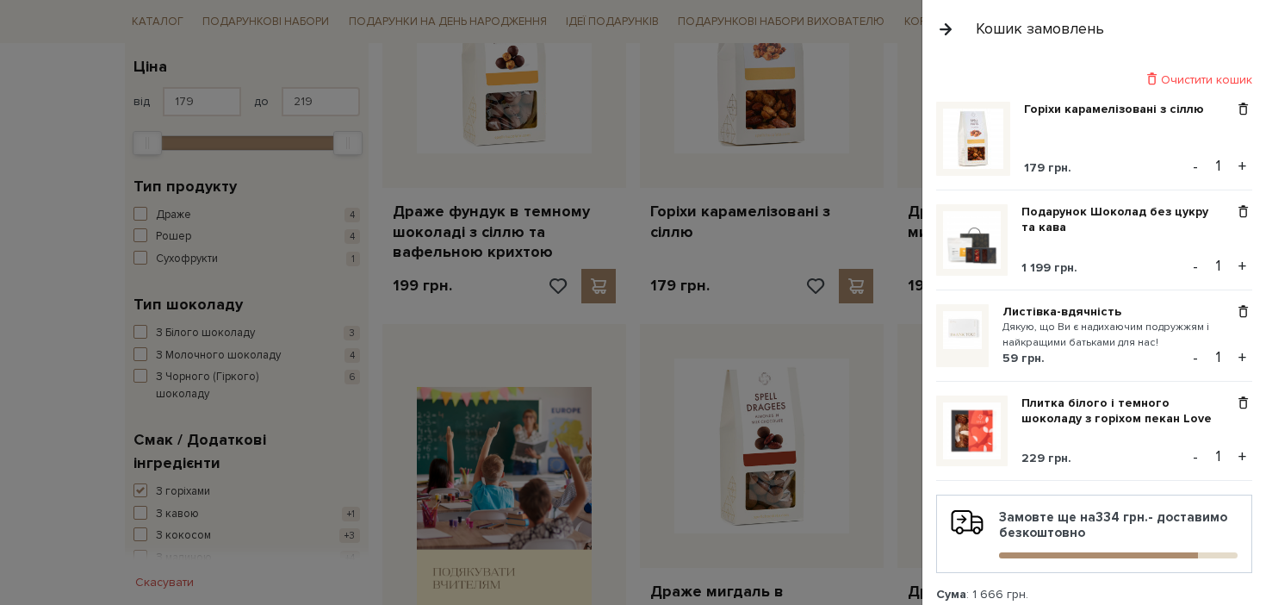
click at [893, 368] on div at bounding box center [633, 302] width 1266 height 605
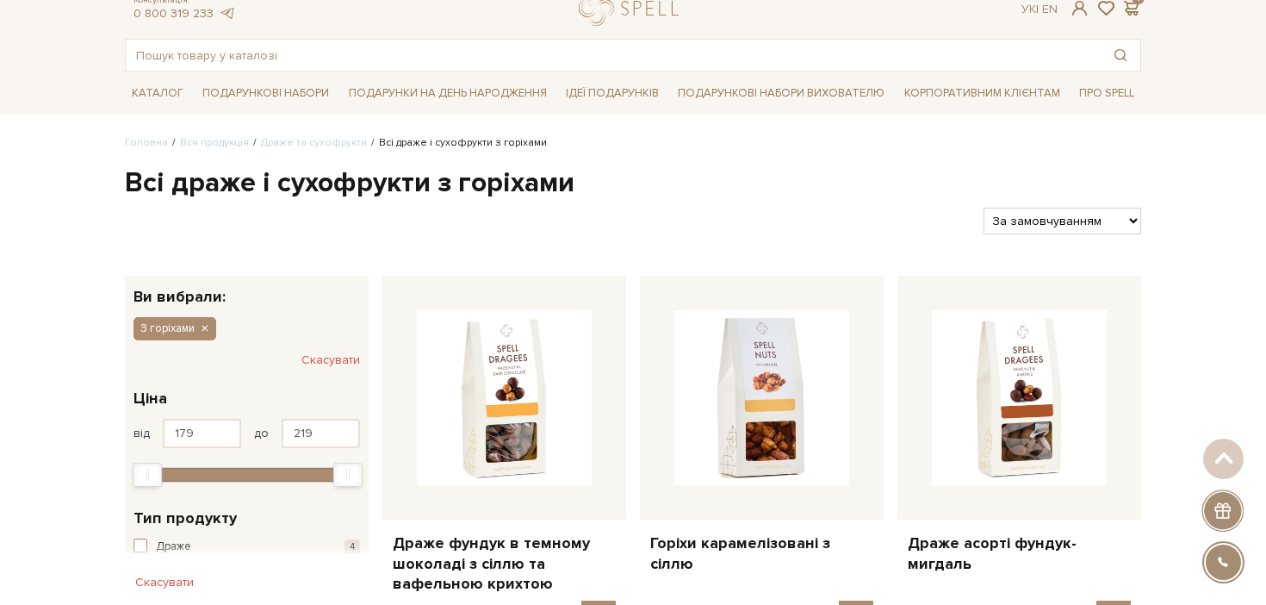
scroll to position [0, 0]
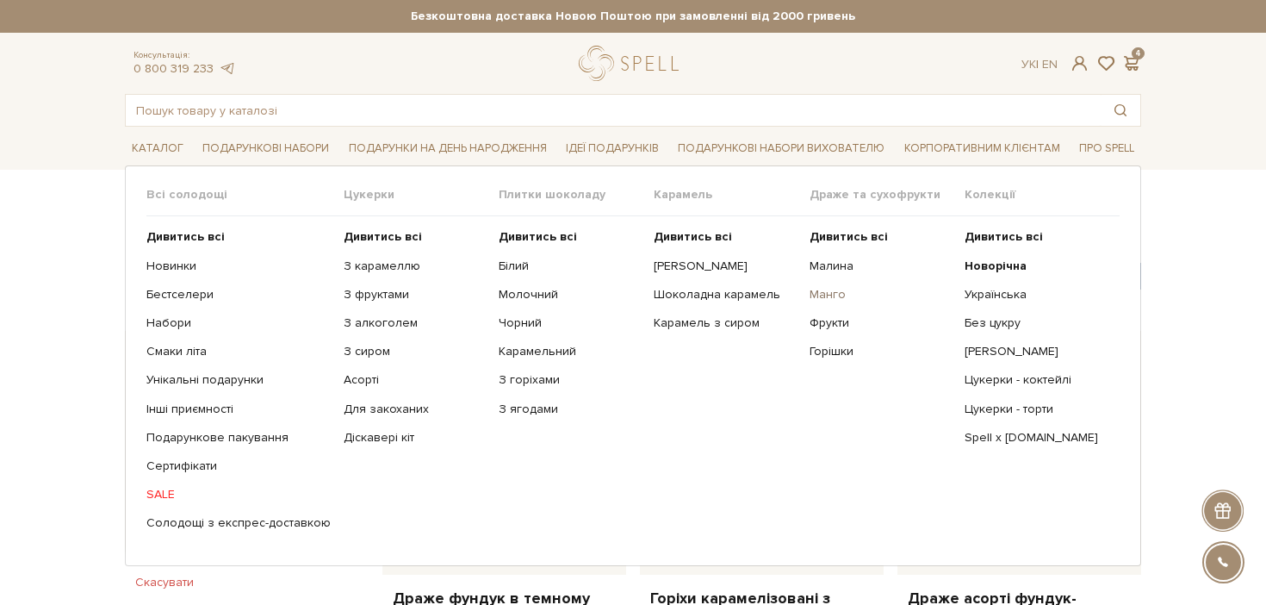
click at [822, 293] on link "Манго" at bounding box center [881, 295] width 142 height 16
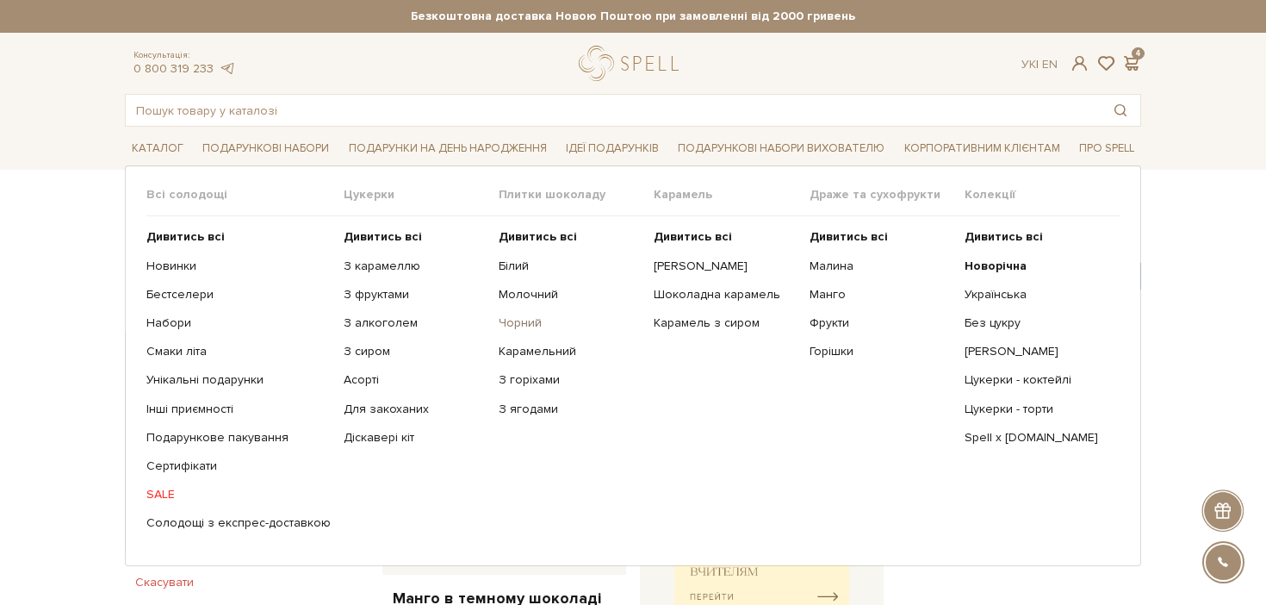
click at [509, 327] on link "Чорний" at bounding box center [570, 323] width 142 height 16
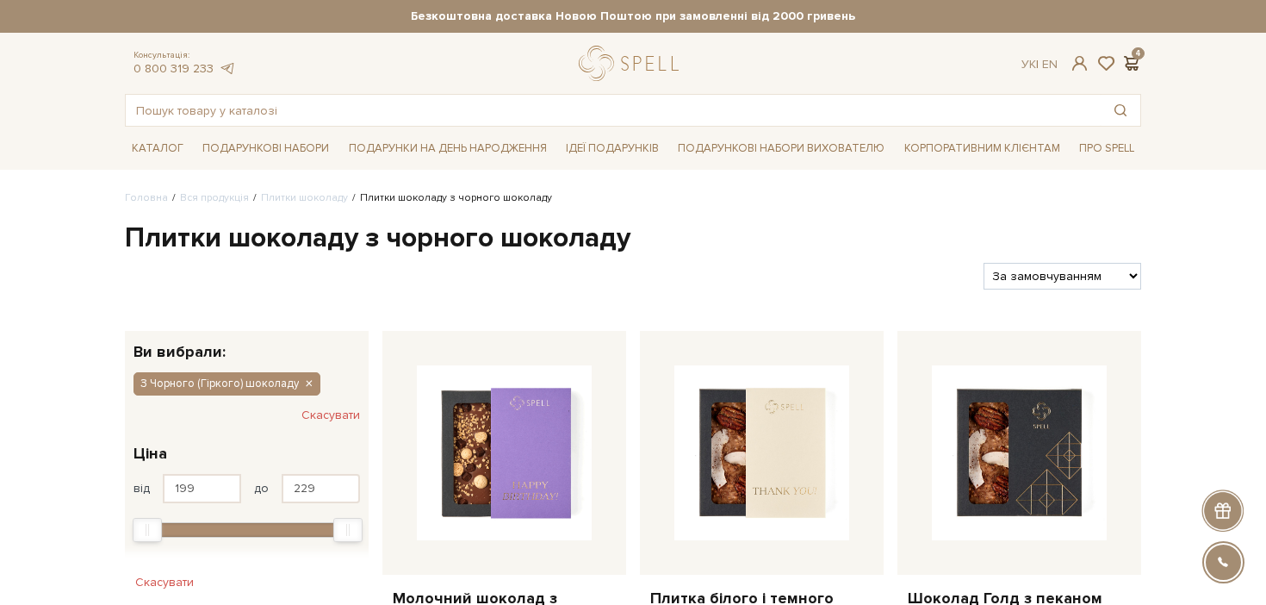
click at [1134, 62] on span at bounding box center [1131, 63] width 21 height 18
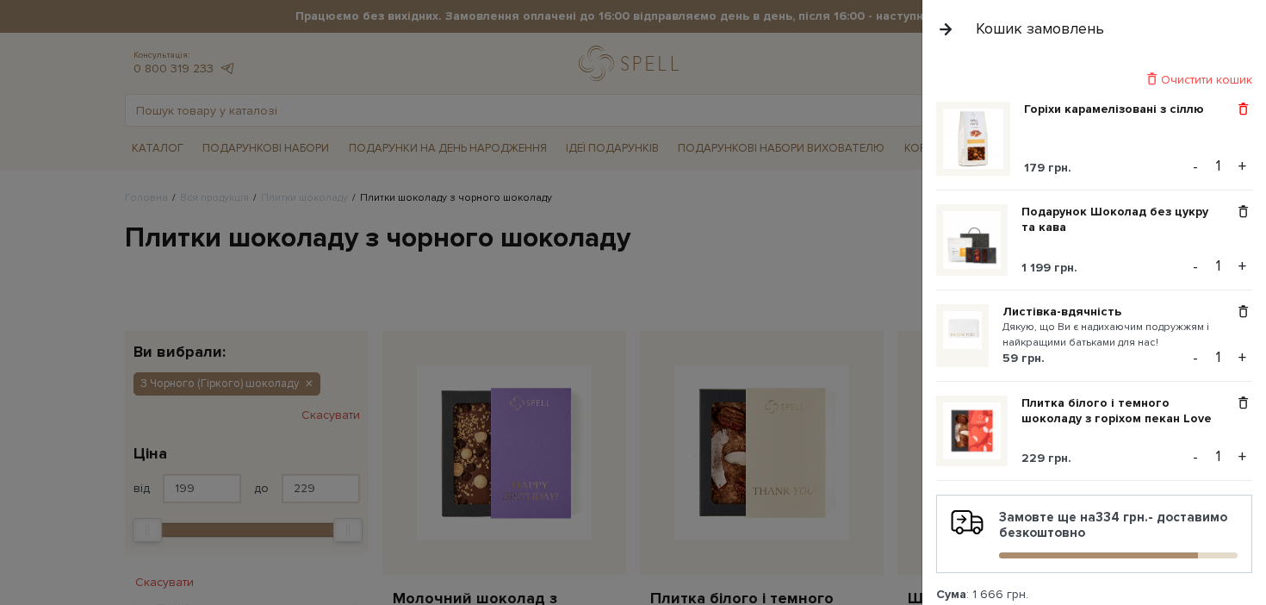
click at [1246, 109] on span at bounding box center [1243, 110] width 18 height 16
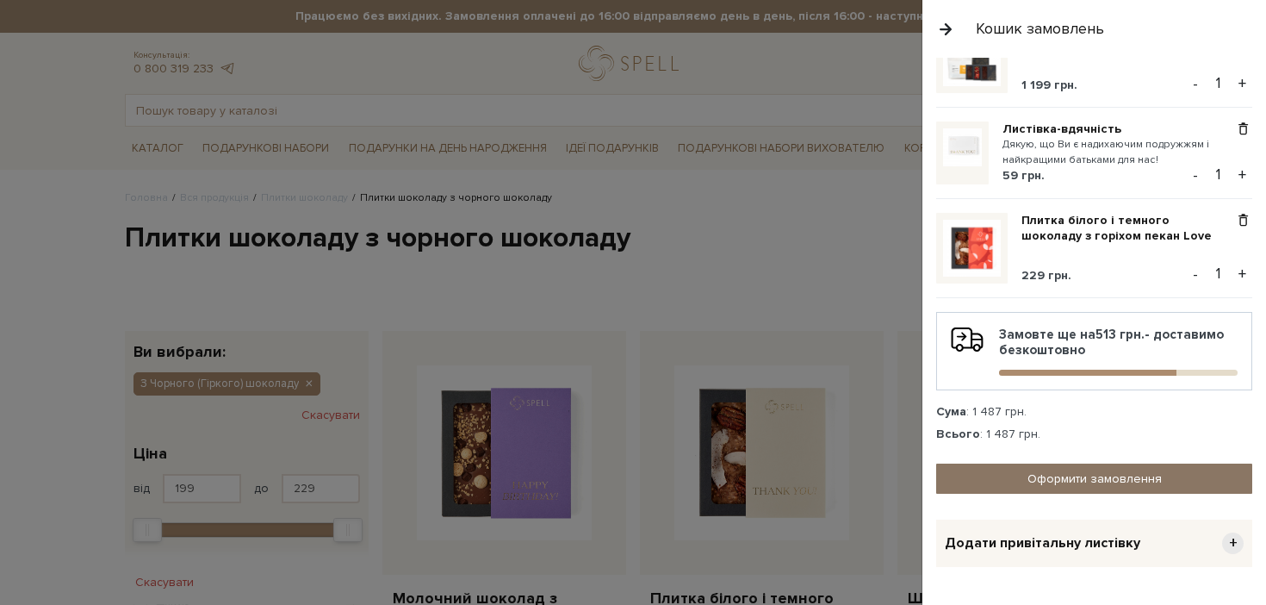
scroll to position [87, 0]
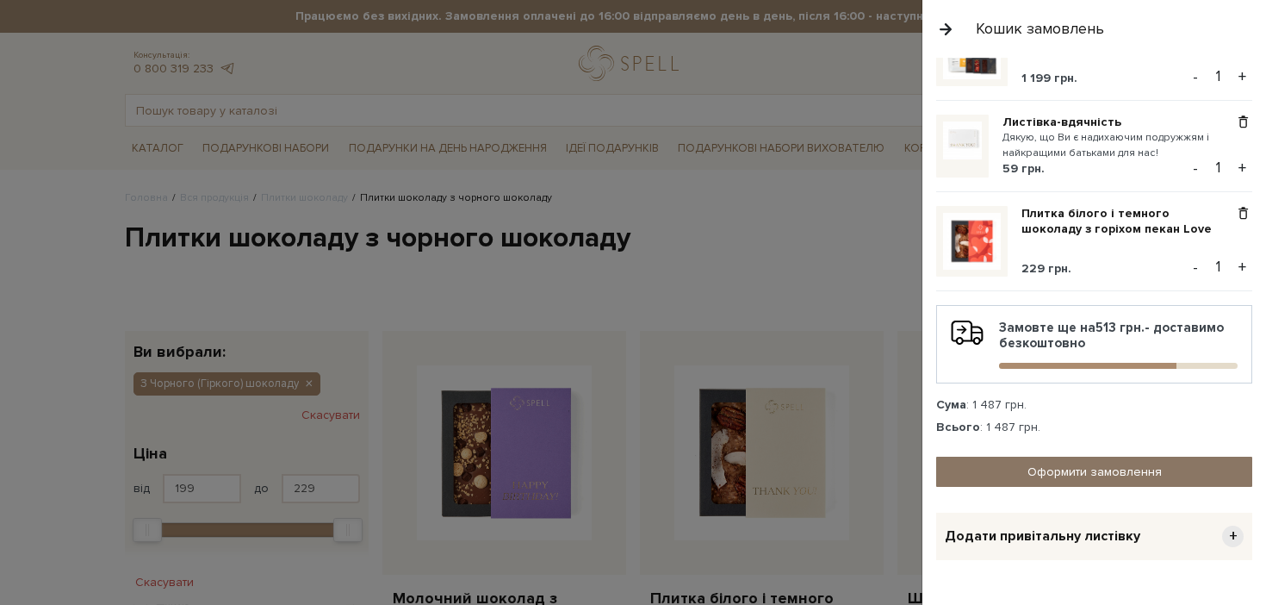
click at [1084, 475] on link "Оформити замовлення" at bounding box center [1094, 472] width 316 height 30
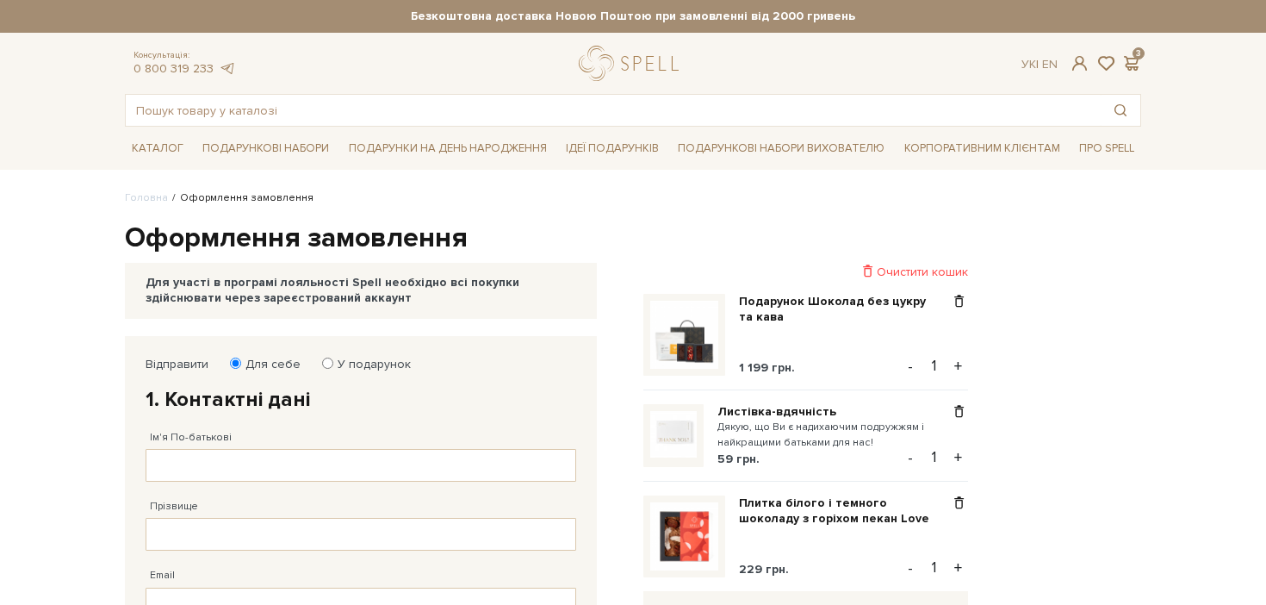
click at [326, 361] on input "У подарунок" at bounding box center [327, 362] width 11 height 11
radio input "true"
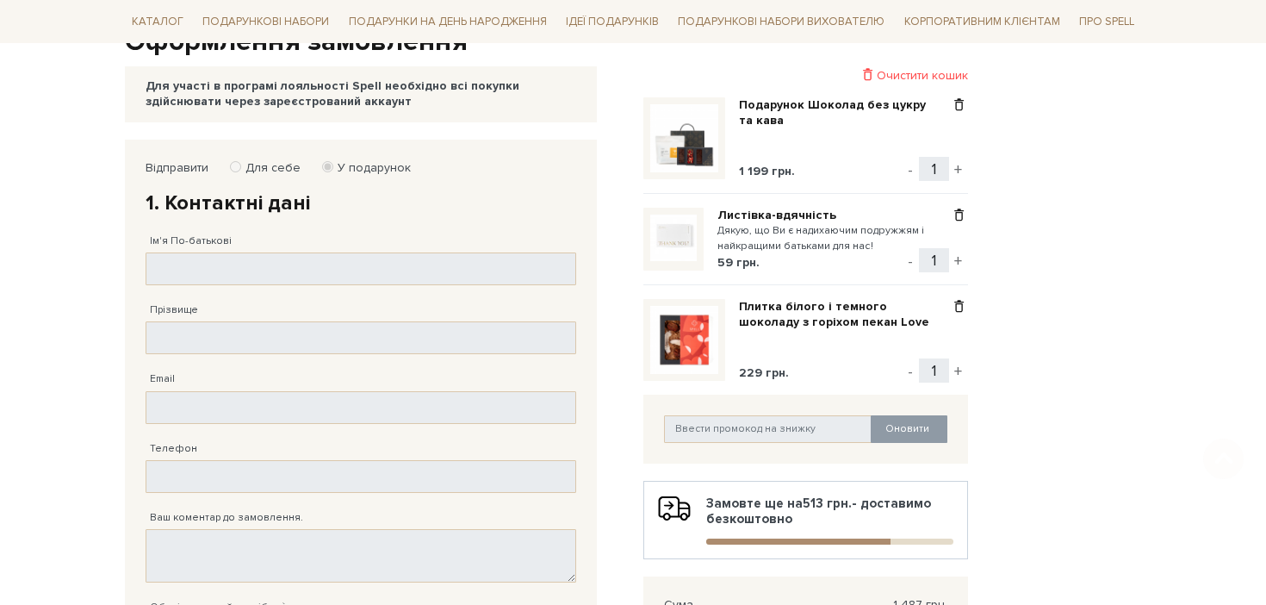
scroll to position [197, 0]
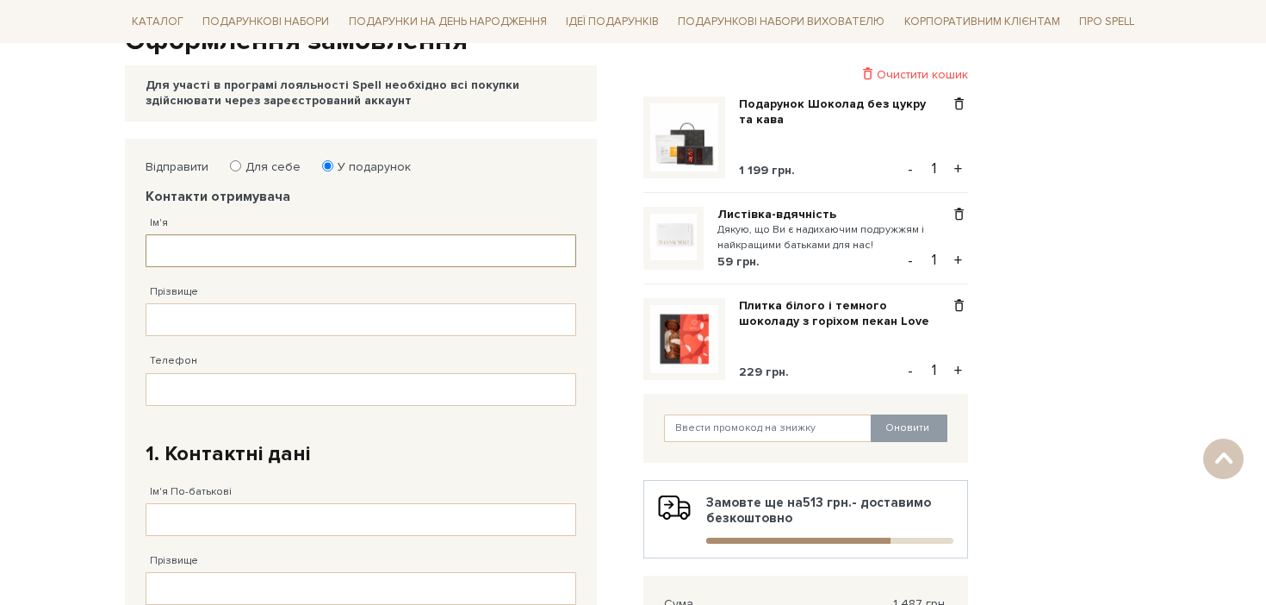
click at [224, 258] on input "Ім'я" at bounding box center [361, 250] width 431 height 33
type input "[PERSON_NAME]"
click at [167, 319] on input "Прізвище" at bounding box center [361, 319] width 431 height 33
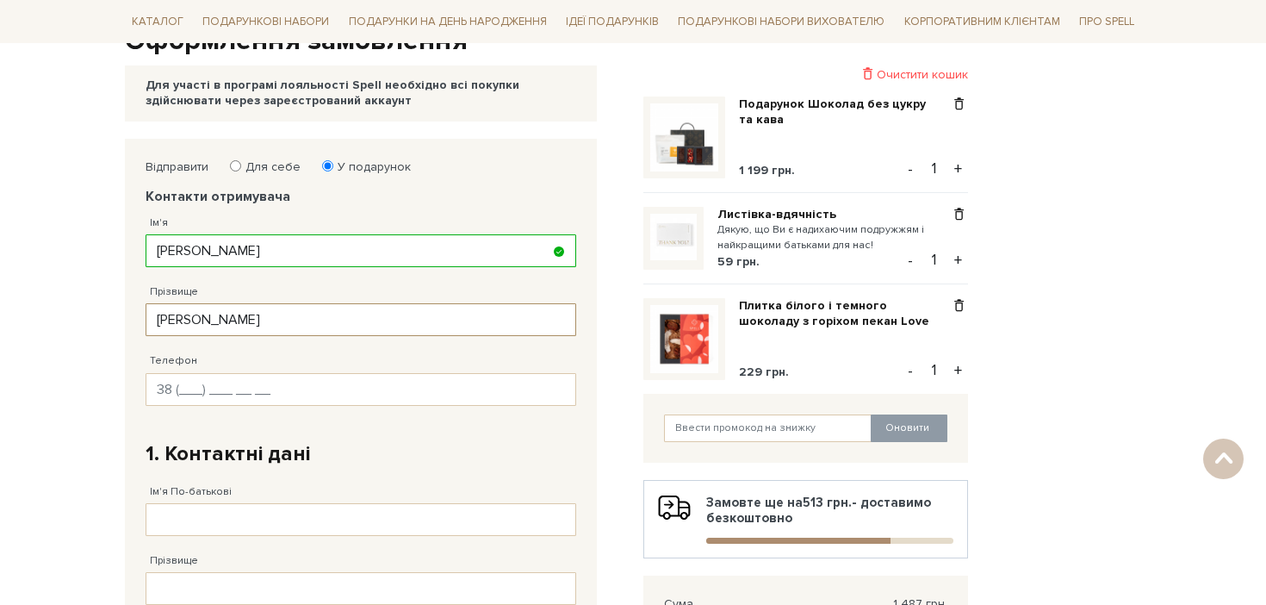
type input "[PERSON_NAME]"
click at [177, 388] on input "Телефон" at bounding box center [361, 389] width 431 height 33
type input "[PHONE_NUMBER]"
click at [59, 394] on body "Подарункові набори SALE Корпоративним клієнтам Доставка і оплата Консультація: …" at bounding box center [633, 572] width 1266 height 1538
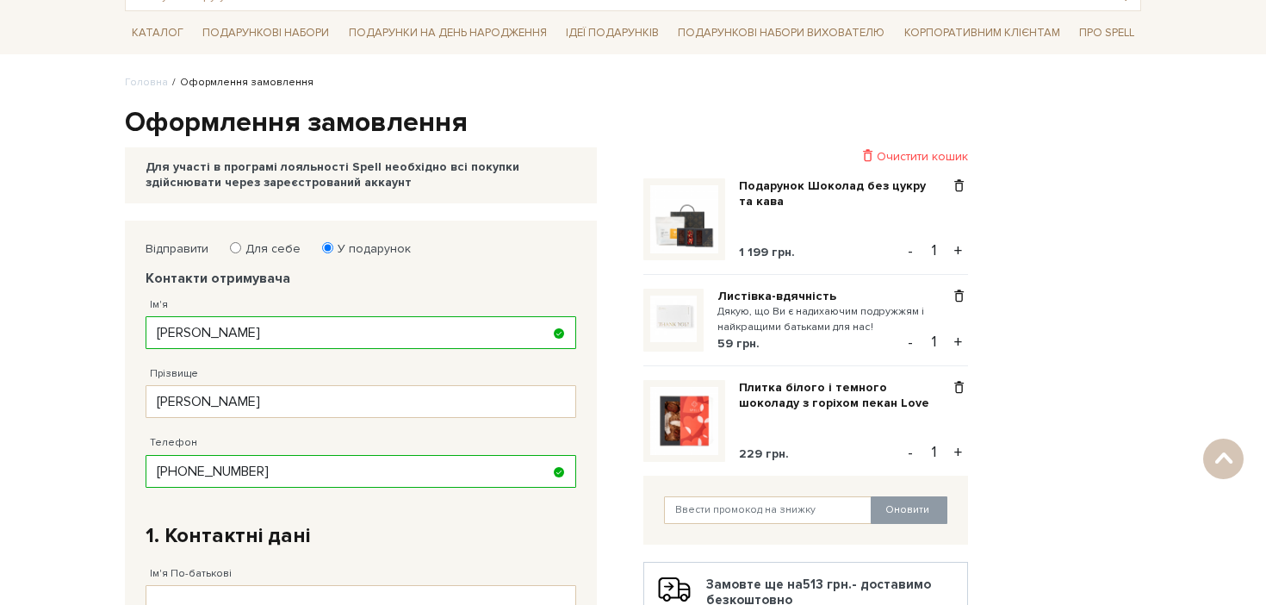
scroll to position [115, 0]
click at [235, 248] on input "Для себе" at bounding box center [235, 248] width 11 height 11
radio input "true"
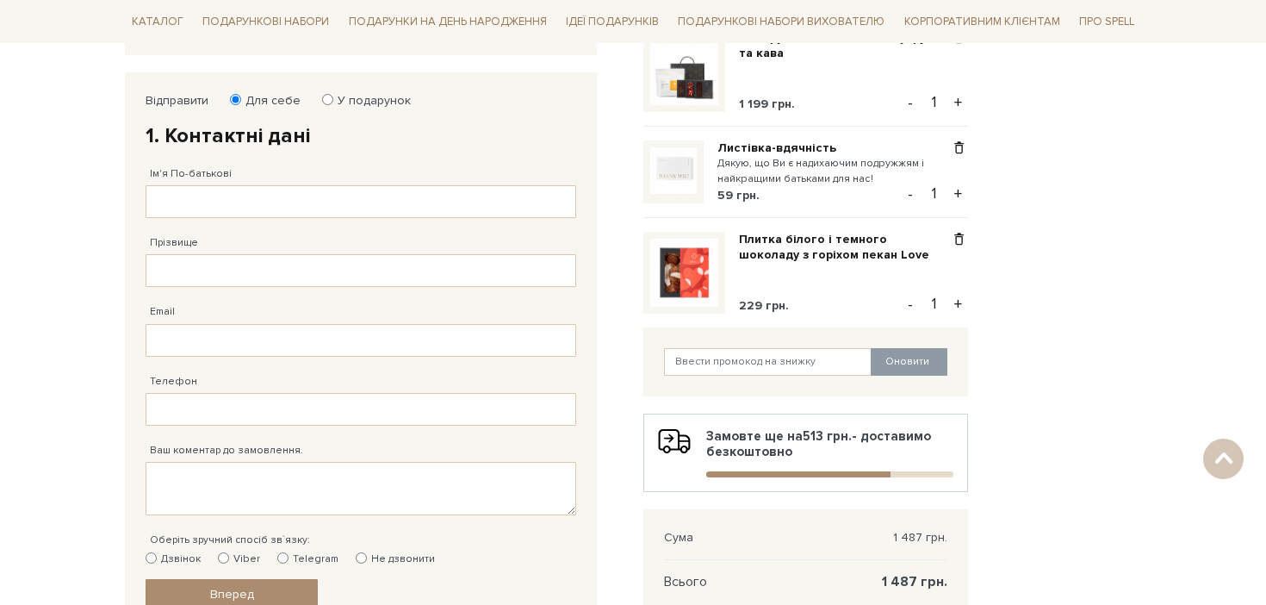
scroll to position [256, 0]
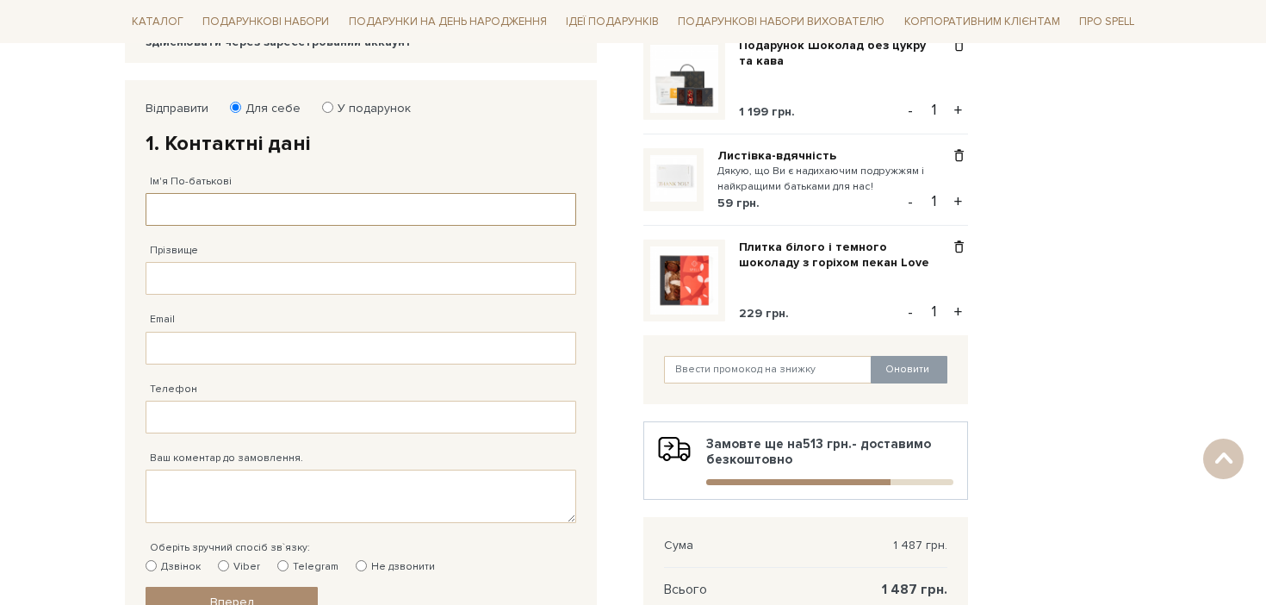
click at [210, 213] on input "Ім'я По-батькові" at bounding box center [361, 209] width 431 height 33
type input "[PERSON_NAME]"
click at [197, 272] on input "Прізвище" at bounding box center [361, 278] width 431 height 33
type input "[PERSON_NAME]"
click at [192, 350] on input "Email" at bounding box center [361, 348] width 431 height 33
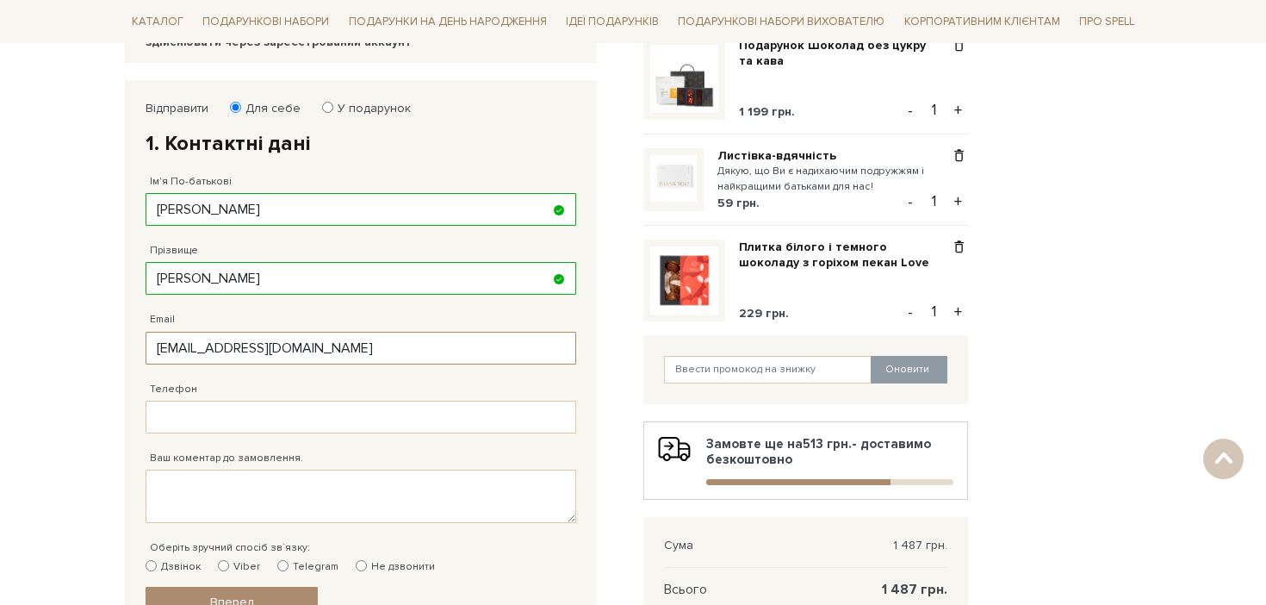
type input "[EMAIL_ADDRESS][DOMAIN_NAME]"
click at [77, 378] on body "Подарункові набори SALE Корпоративним клієнтам Доставка і оплата Консультація: …" at bounding box center [633, 404] width 1266 height 1320
click at [174, 413] on input "Телефон" at bounding box center [361, 417] width 431 height 33
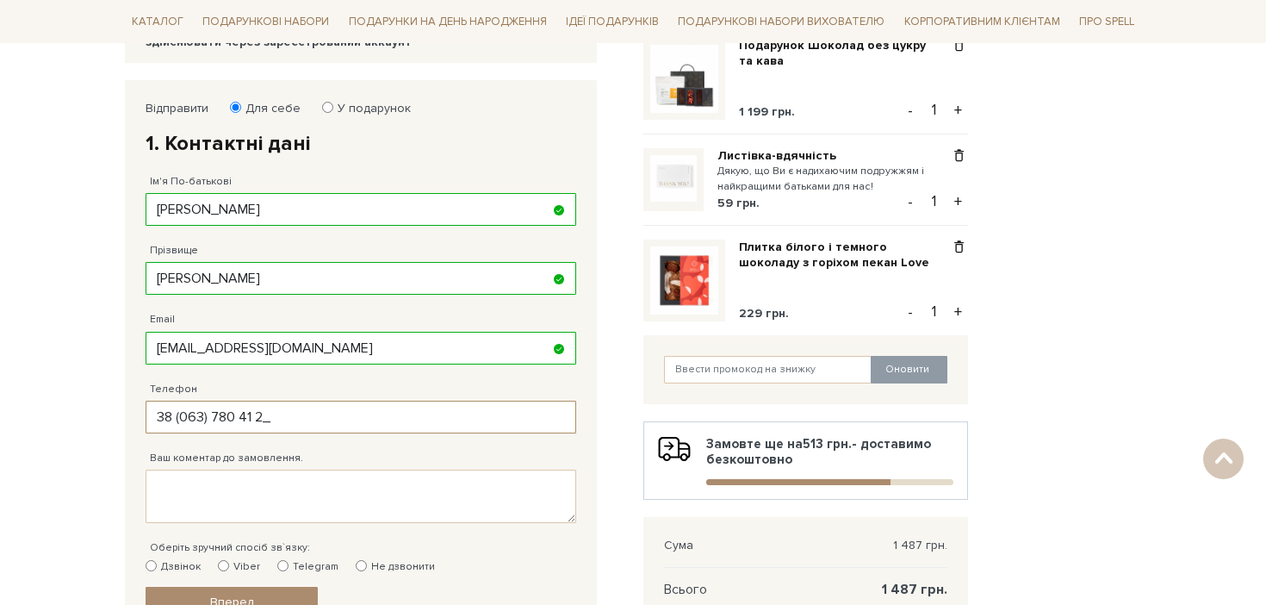
type input "[PHONE_NUMBER]"
click at [159, 497] on textarea "Ваш коментар до замовлення." at bounding box center [361, 495] width 431 height 53
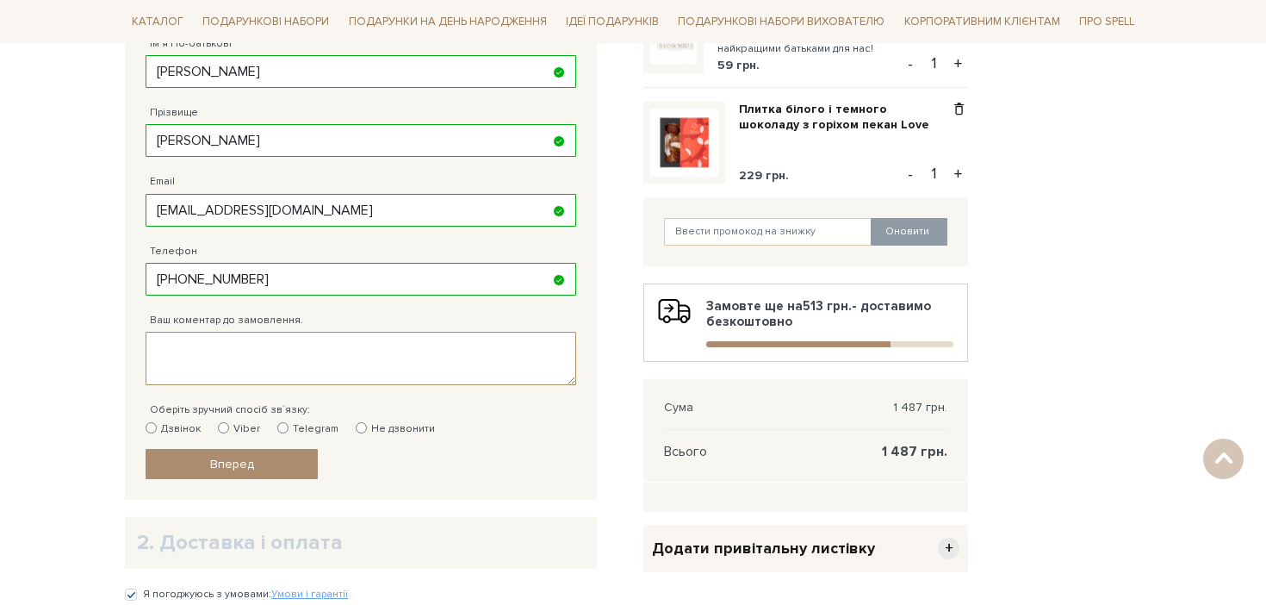
scroll to position [402, 0]
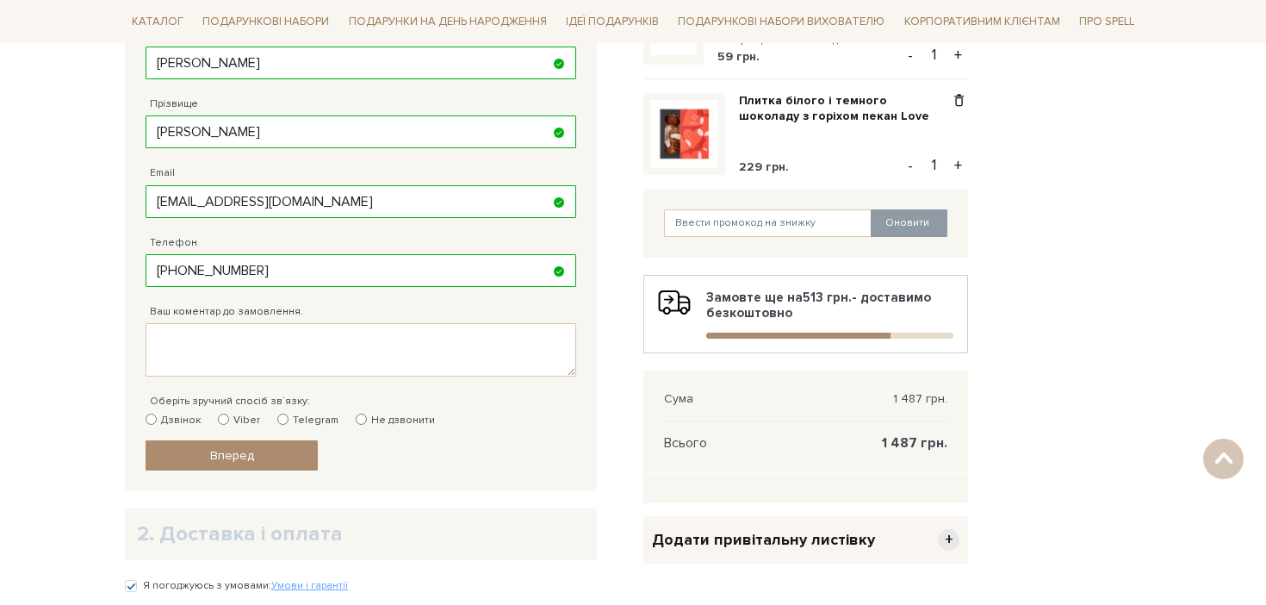
click at [279, 425] on label "Telegram" at bounding box center [307, 421] width 61 height 16
click at [279, 425] on input "Telegram" at bounding box center [282, 418] width 11 height 11
radio input "true"
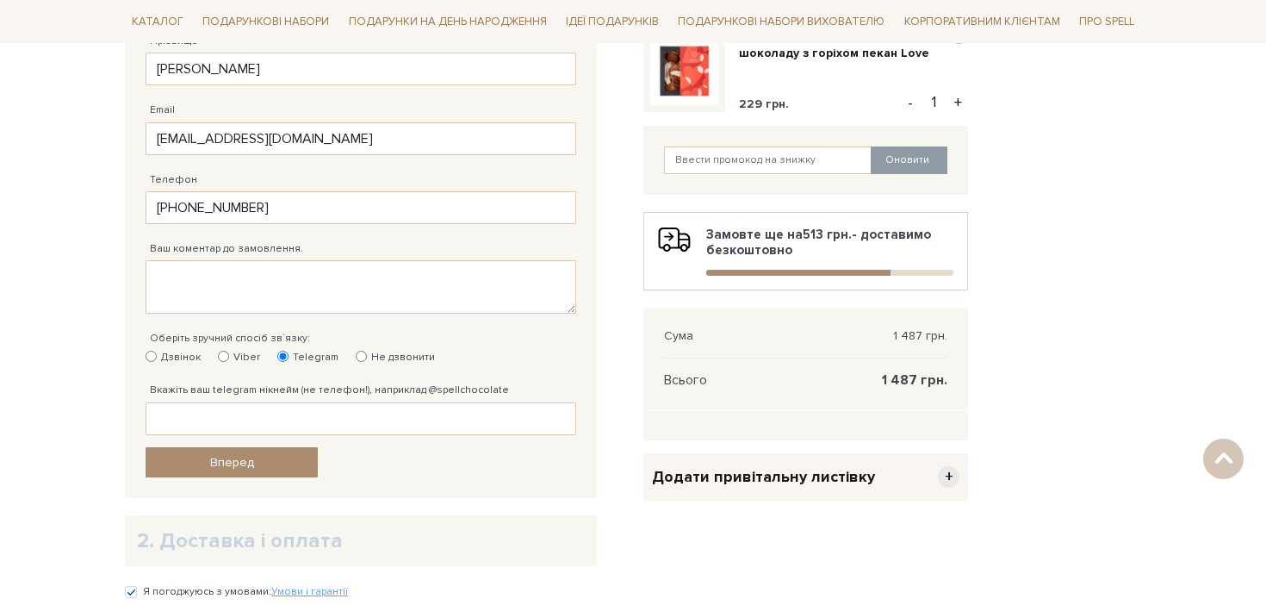
scroll to position [472, 0]
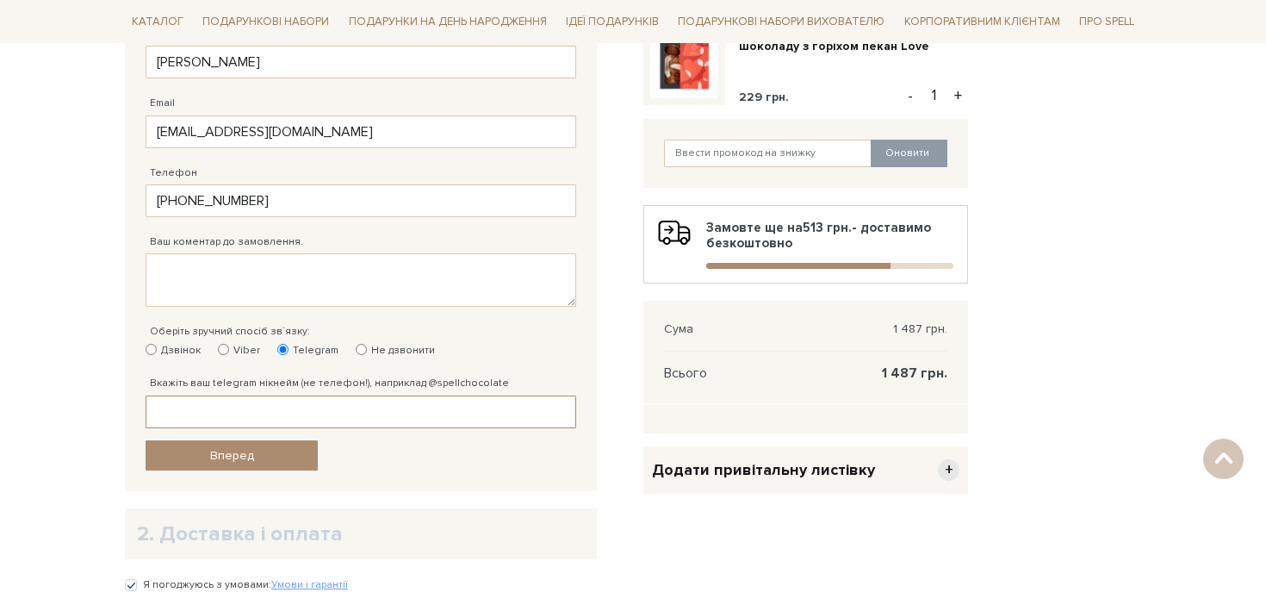
click at [219, 416] on input "Вкажіть ваш telegram нікнейм (не телефон!), наприклад @spellchocolate" at bounding box center [361, 411] width 431 height 33
type input "@estnor"
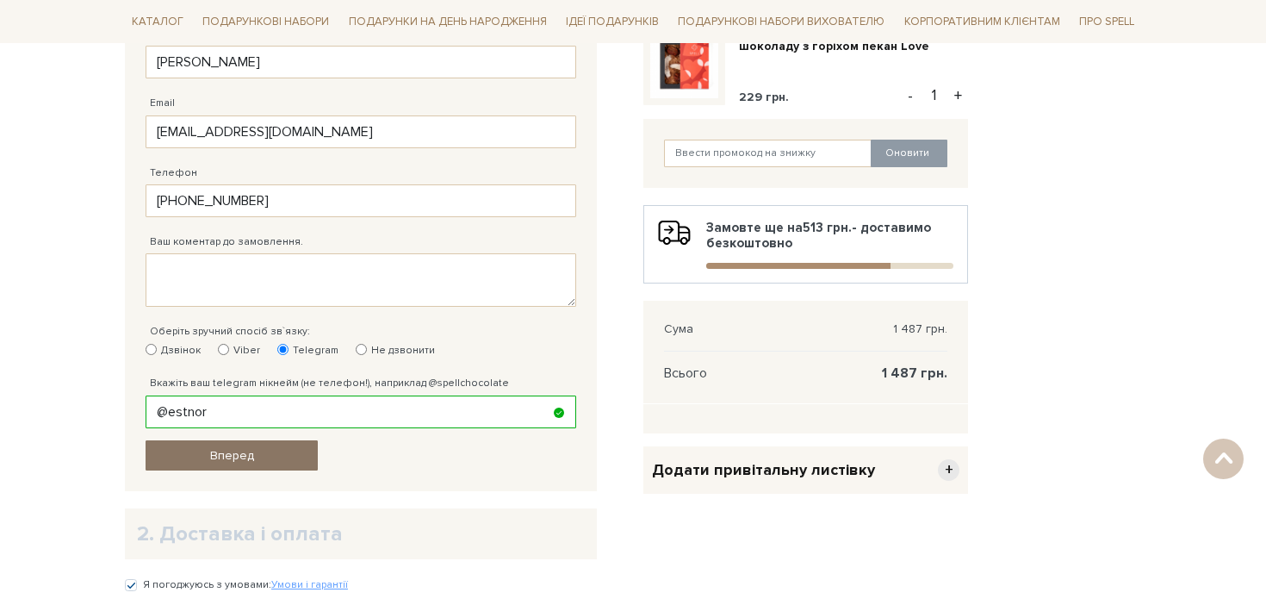
click at [183, 457] on link "Вперед" at bounding box center [232, 455] width 172 height 30
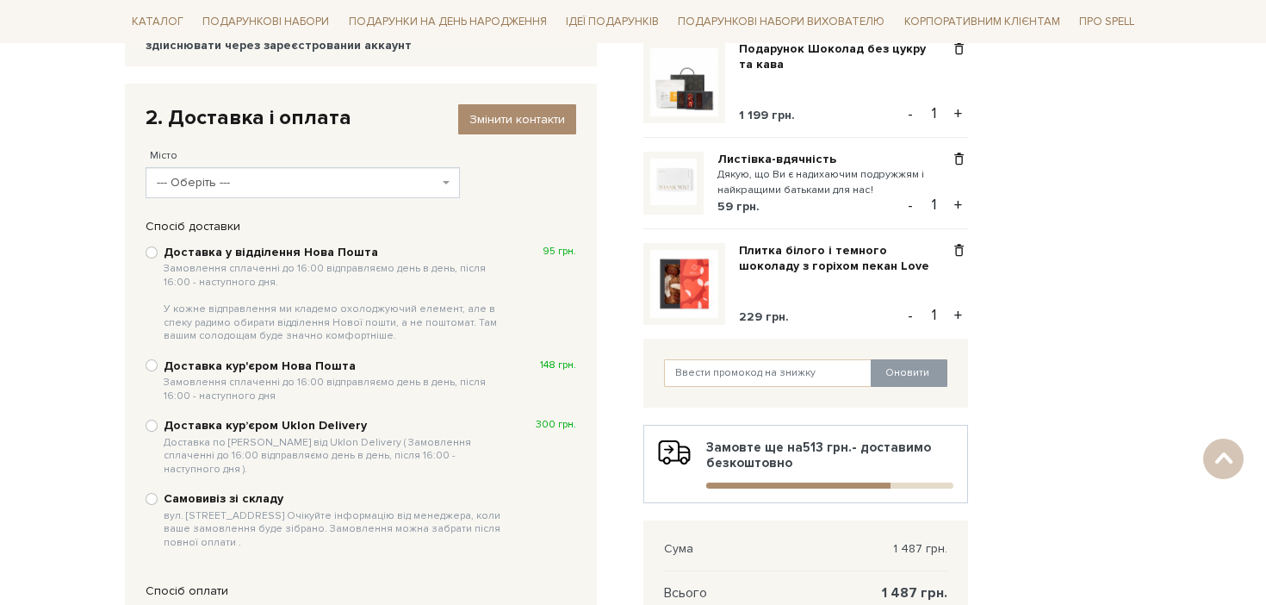
scroll to position [252, 0]
click at [152, 253] on input "Доставка у відділення Нова Пошта Замовлення сплаченні до 16:00 відправляємо ден…" at bounding box center [152, 253] width 12 height 12
radio input "true"
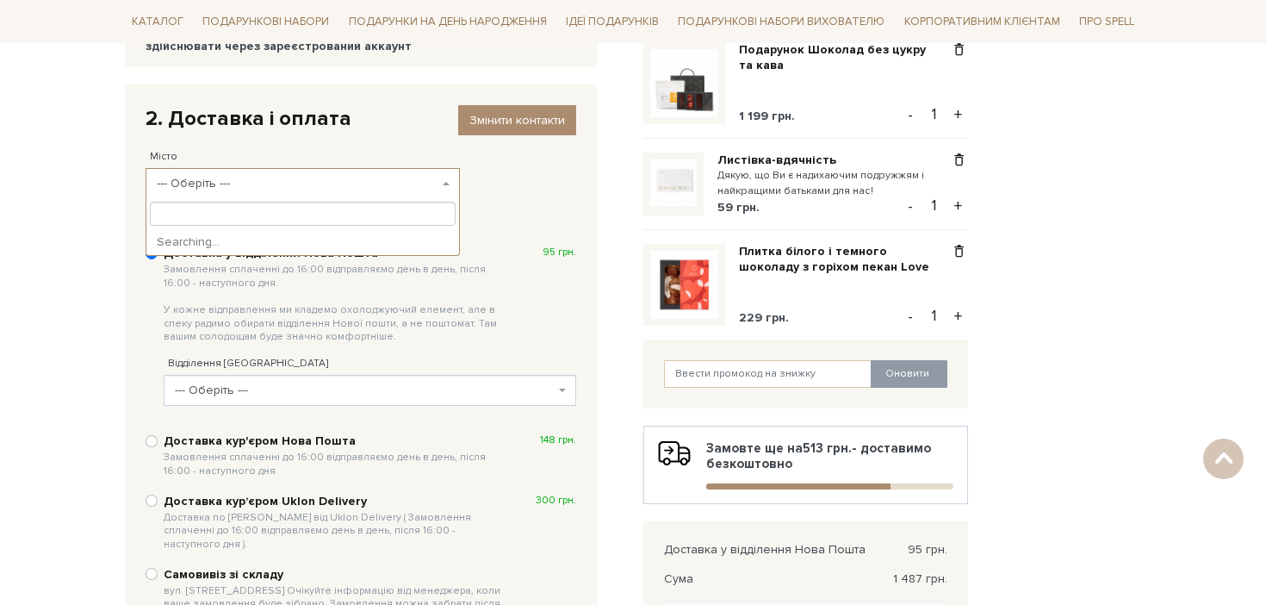
click at [326, 180] on span "--- Оберіть ---" at bounding box center [298, 183] width 282 height 17
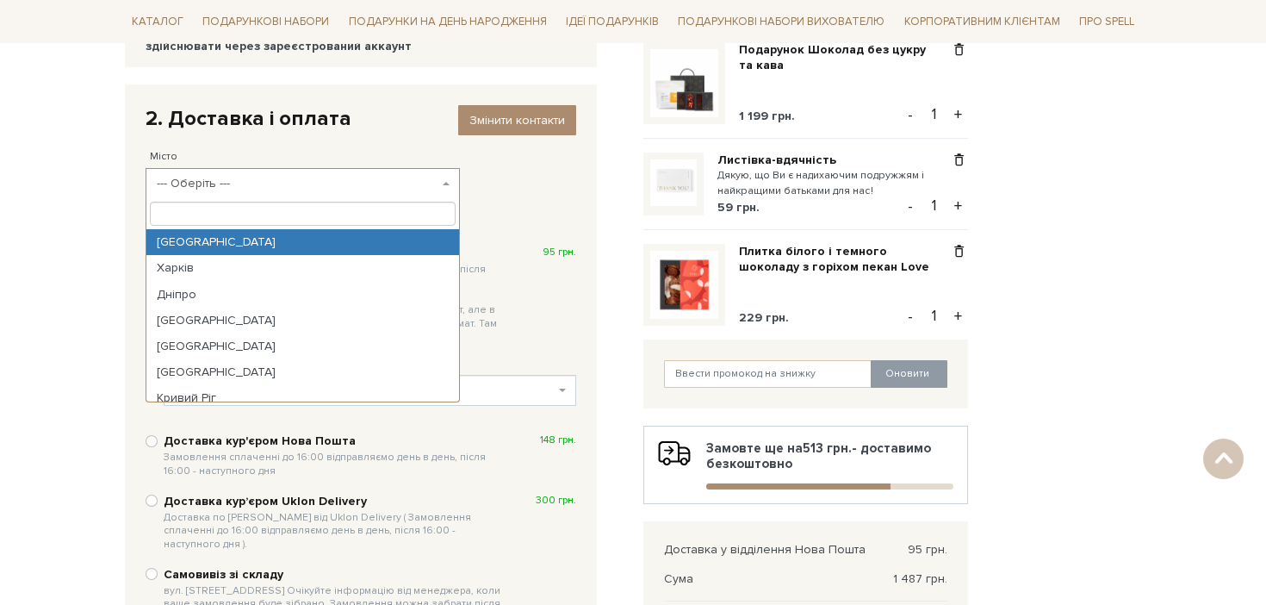
type input "с"
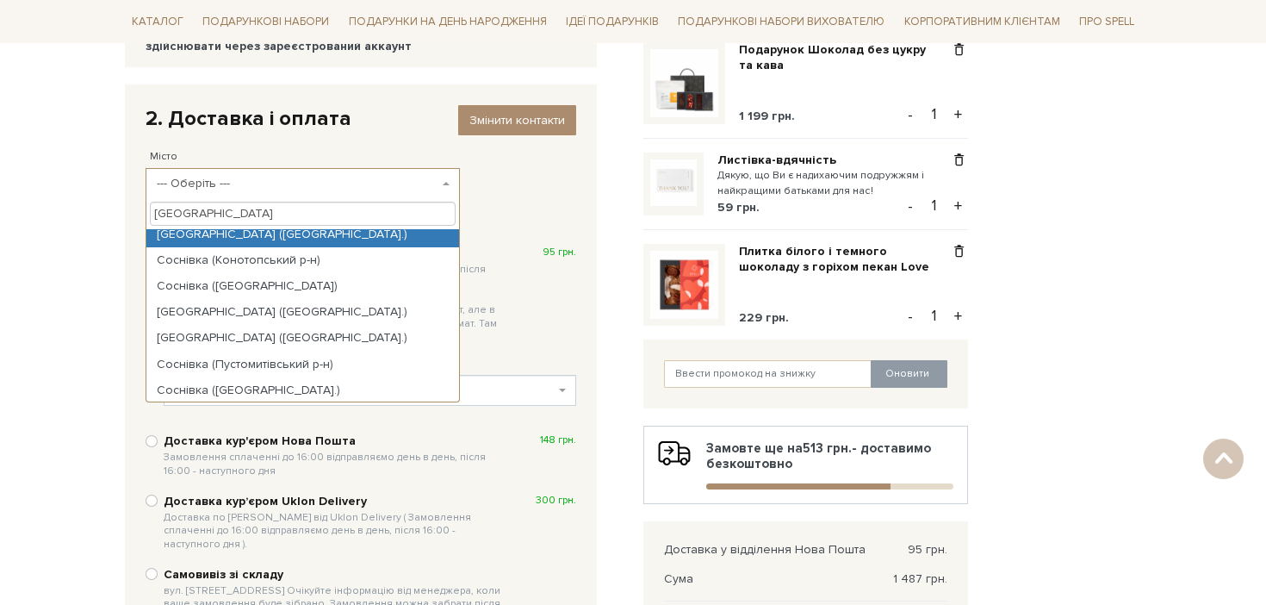
scroll to position [62, 0]
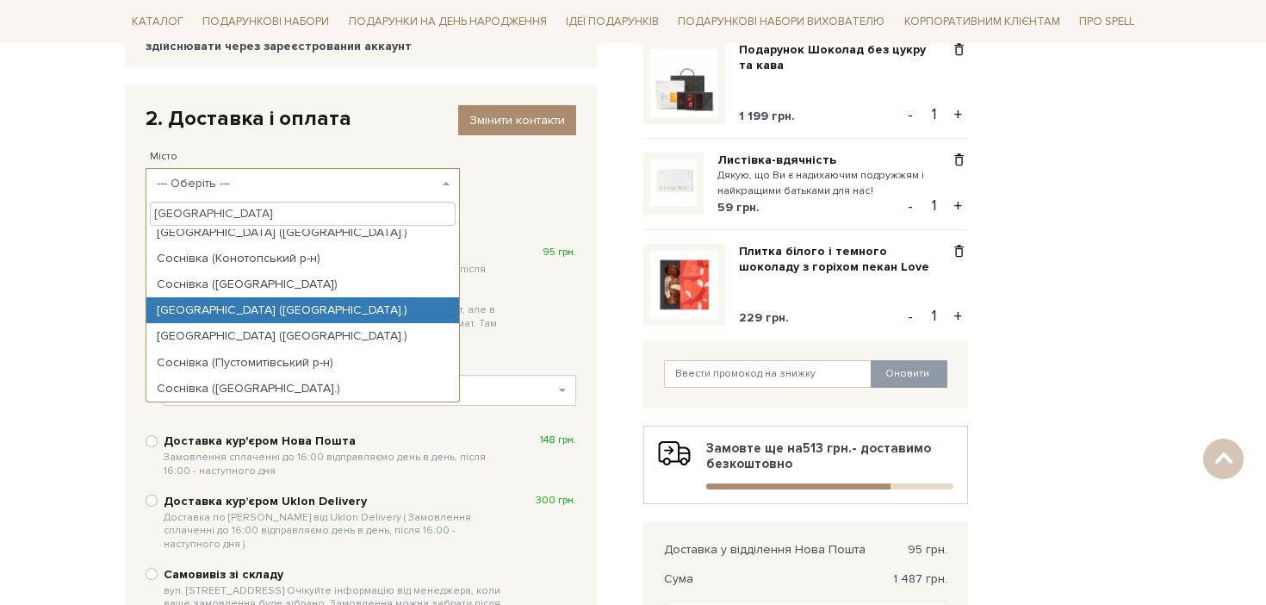
type input "[GEOGRAPHIC_DATA]"
select select "[GEOGRAPHIC_DATA] ([GEOGRAPHIC_DATA].)"
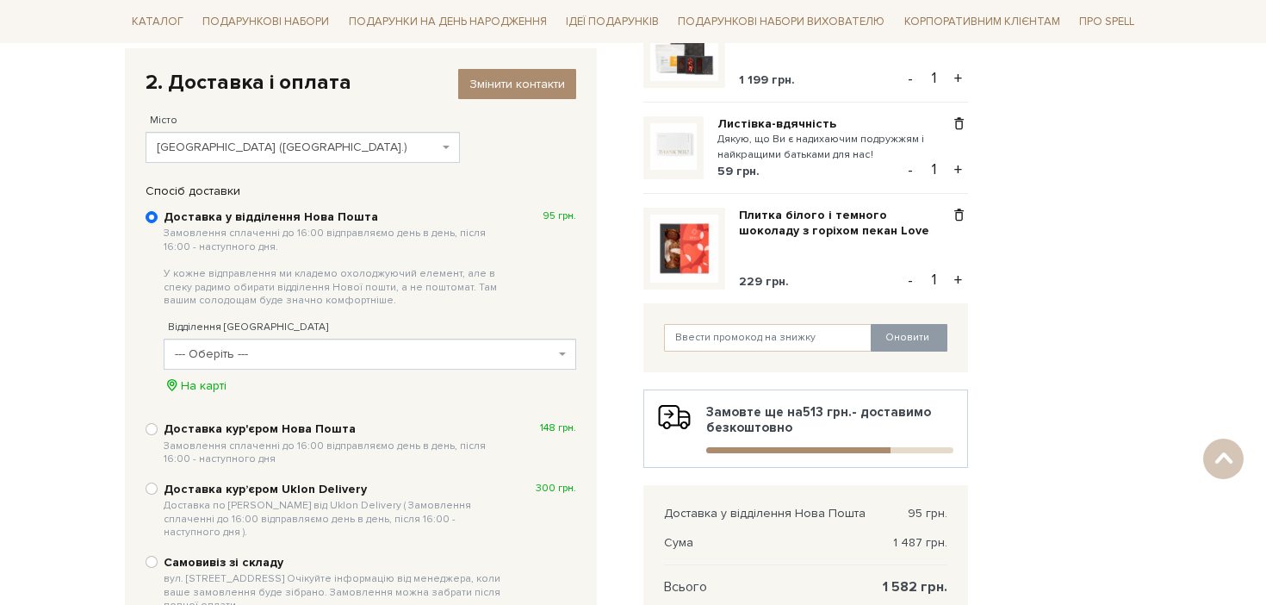
scroll to position [295, 0]
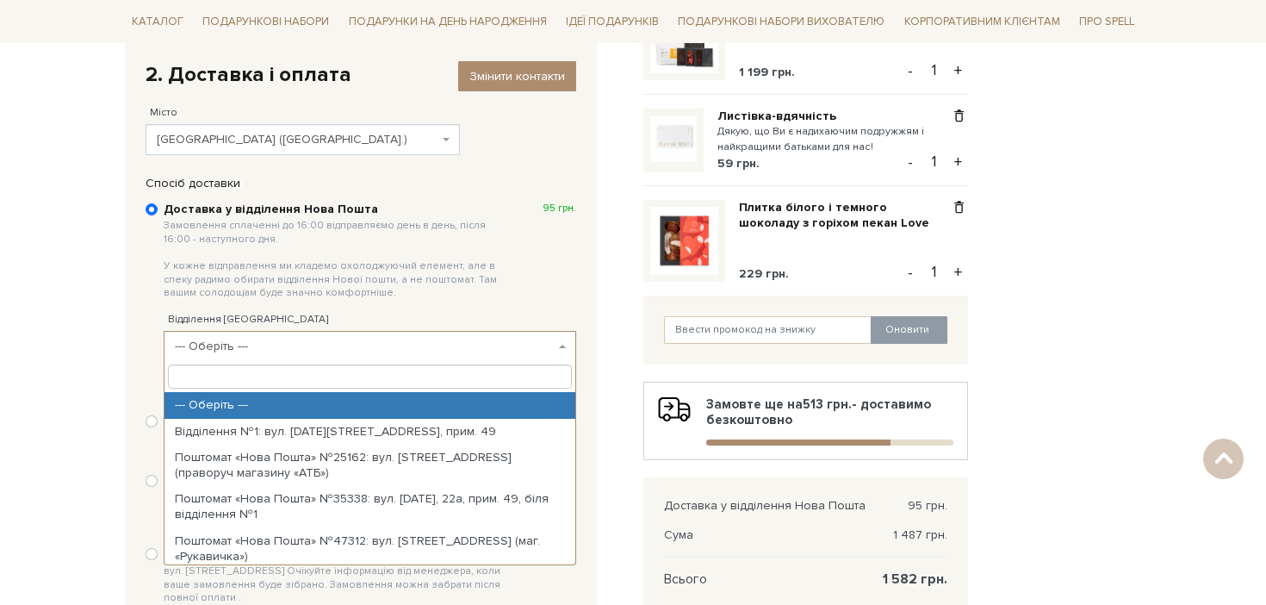
click at [281, 338] on span "--- Оберіть ---" at bounding box center [365, 346] width 380 height 17
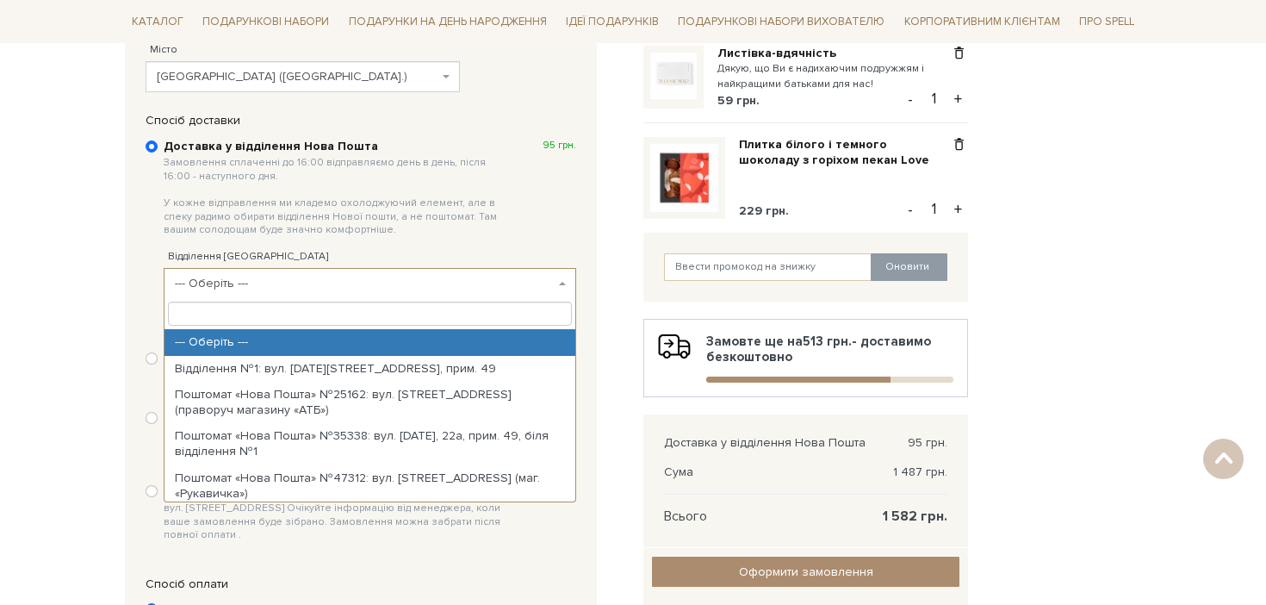
scroll to position [359, 0]
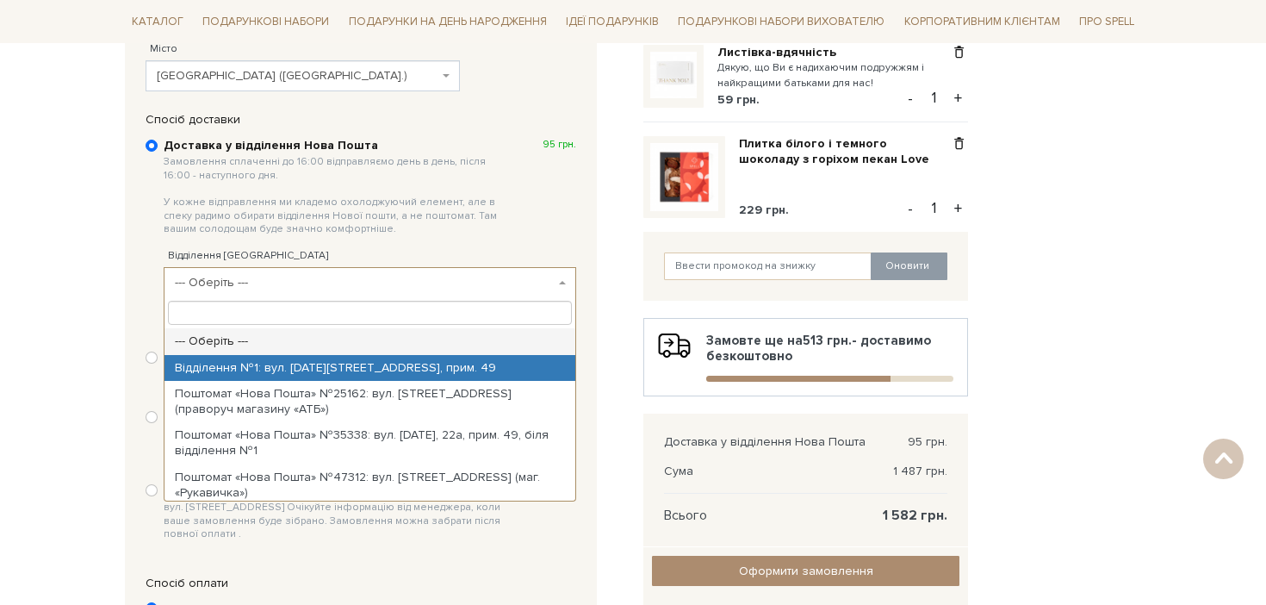
select select "Відділення №1: вул. [DATE][STREET_ADDRESS], прим. 49"
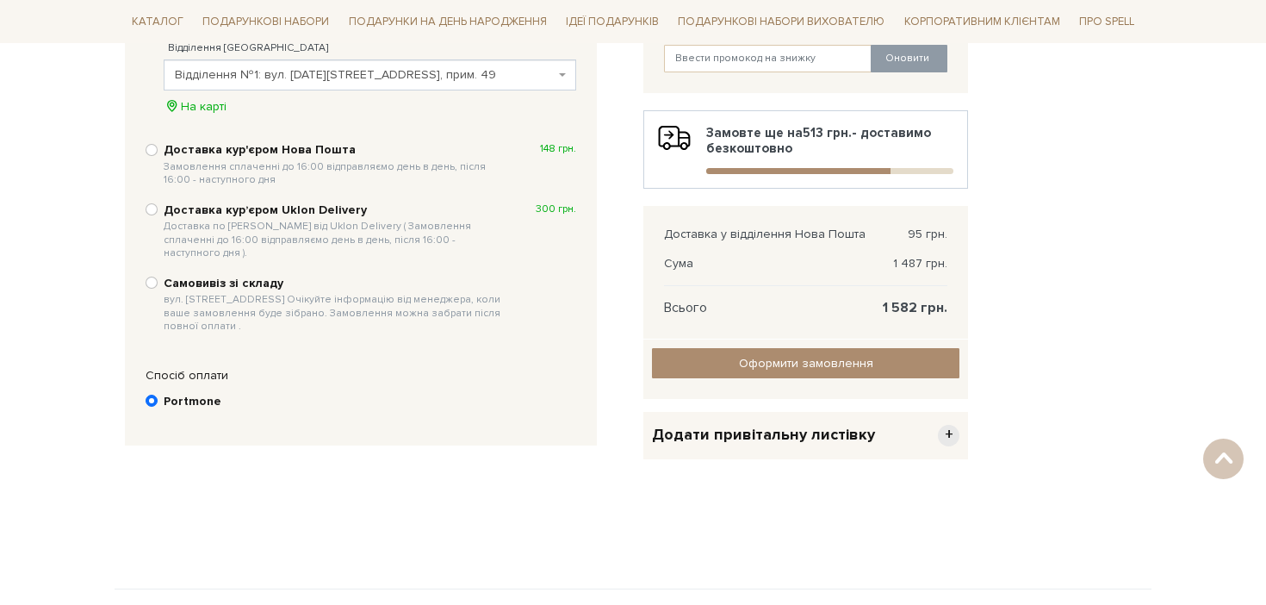
scroll to position [569, 0]
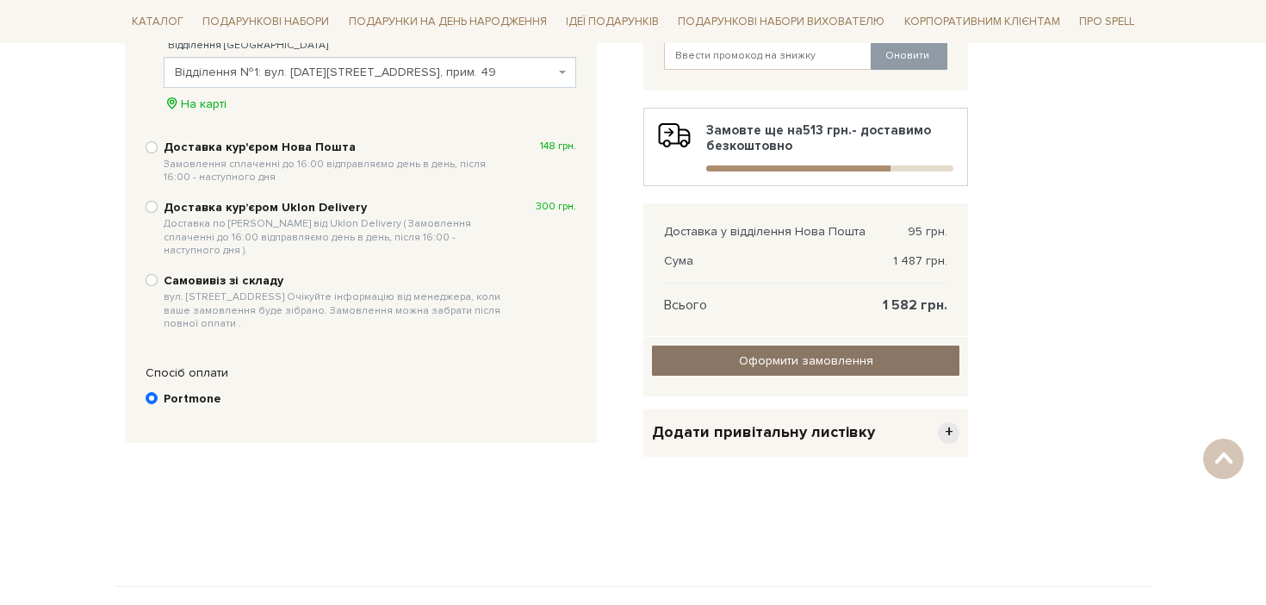
click at [787, 361] on input "Оформити замовлення" at bounding box center [805, 360] width 307 height 30
